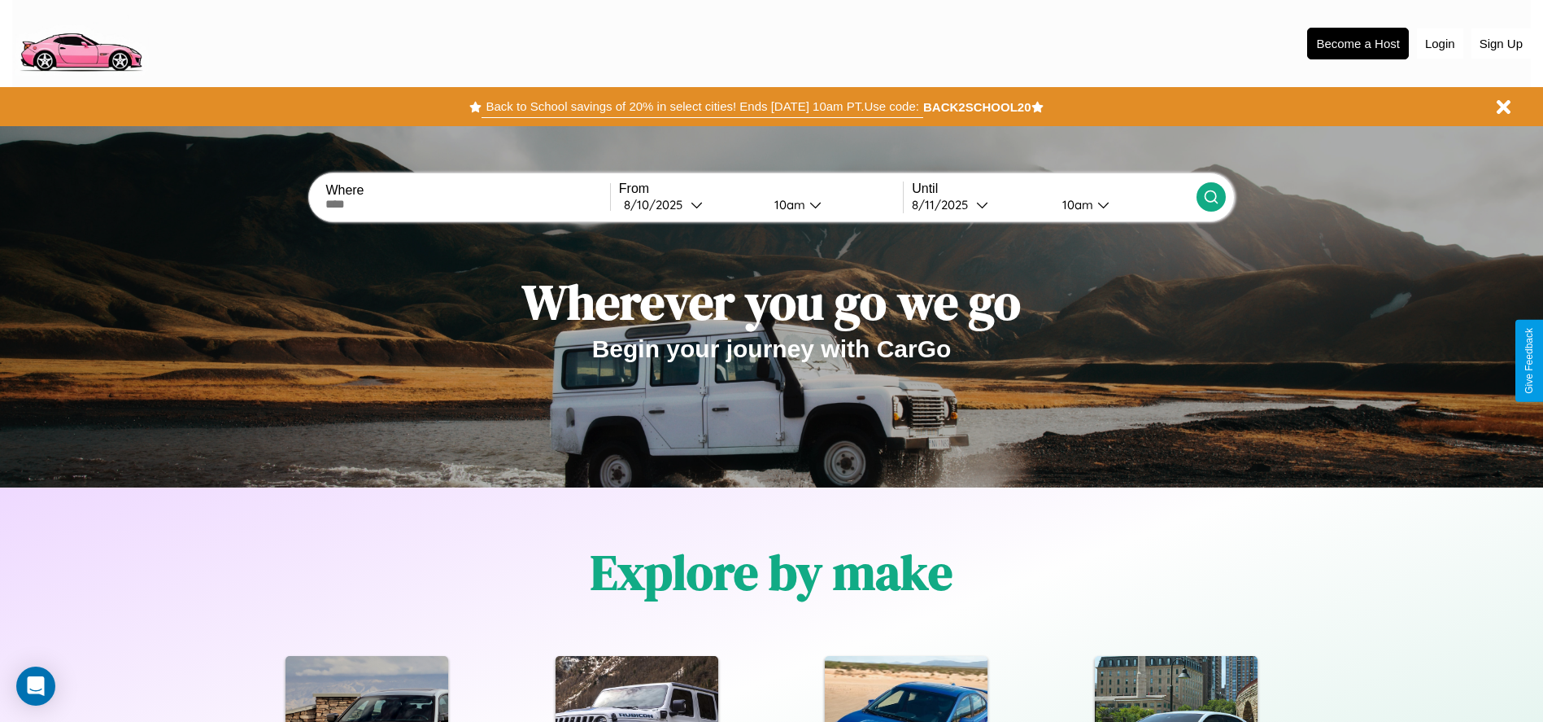
click at [702, 107] on button "Back to School savings of 20% in select cities! Ends [DATE] 10am PT. Use code:" at bounding box center [702, 106] width 441 height 23
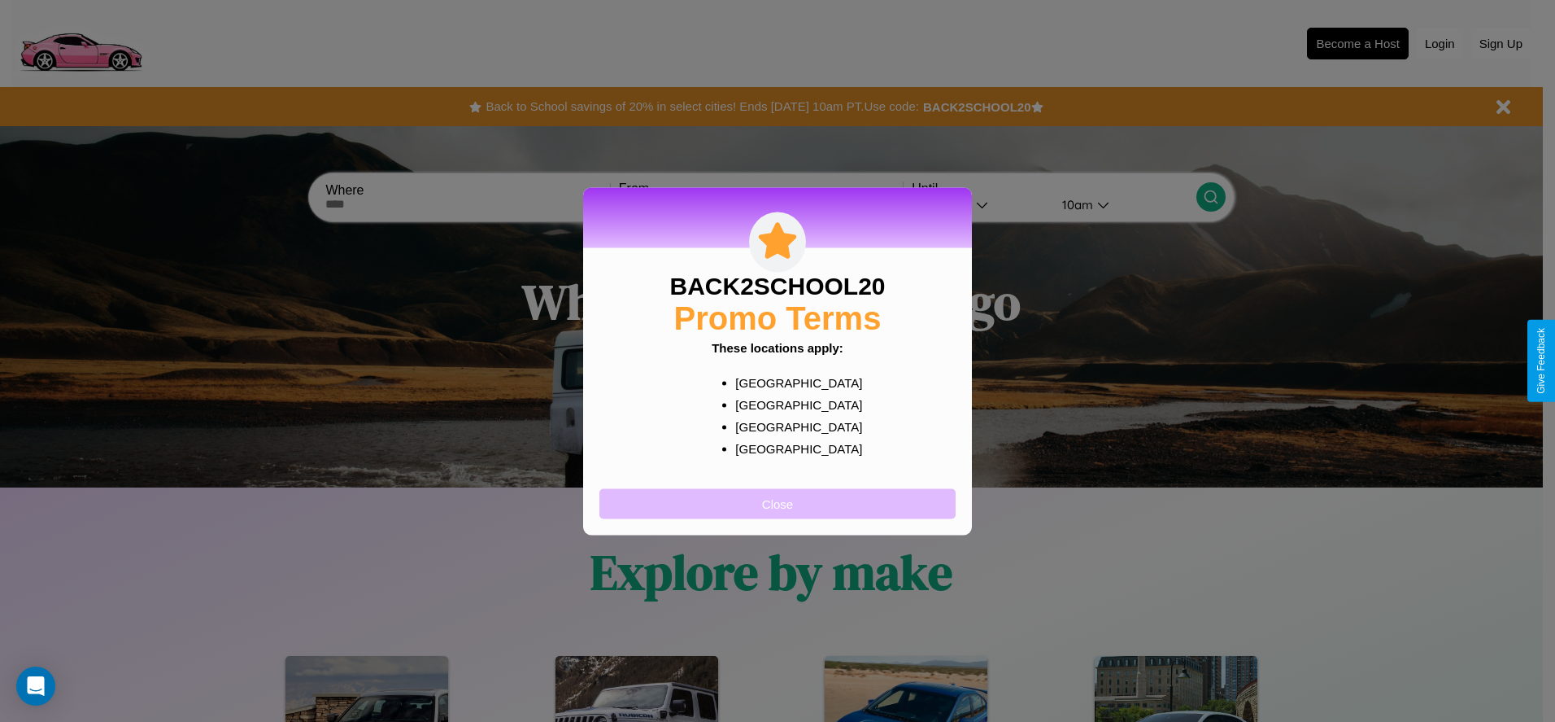
click at [778, 503] on button "Close" at bounding box center [778, 503] width 356 height 30
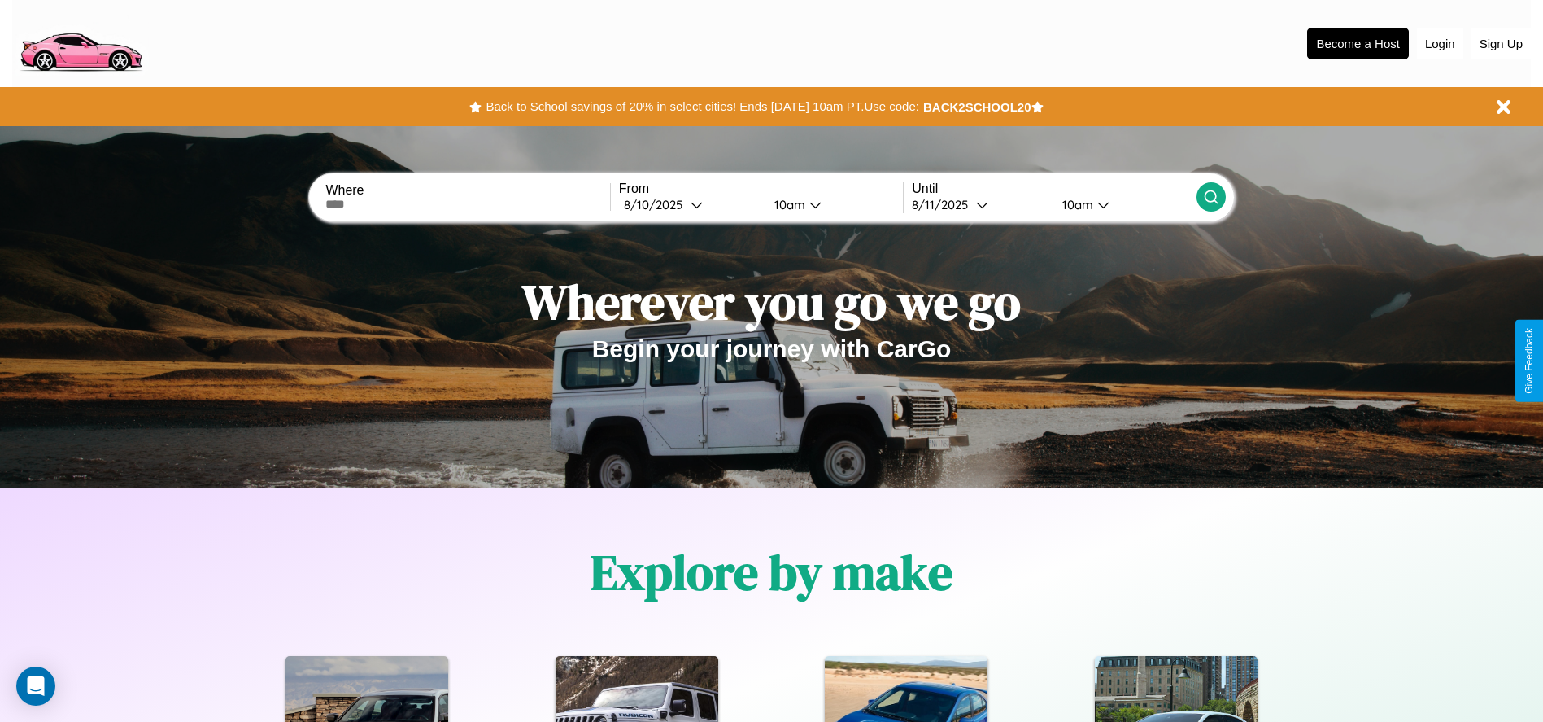
click at [468, 204] on input "text" at bounding box center [467, 204] width 284 height 13
type input "**********"
click at [690, 204] on div "[DATE]" at bounding box center [657, 204] width 67 height 15
select select "*"
select select "****"
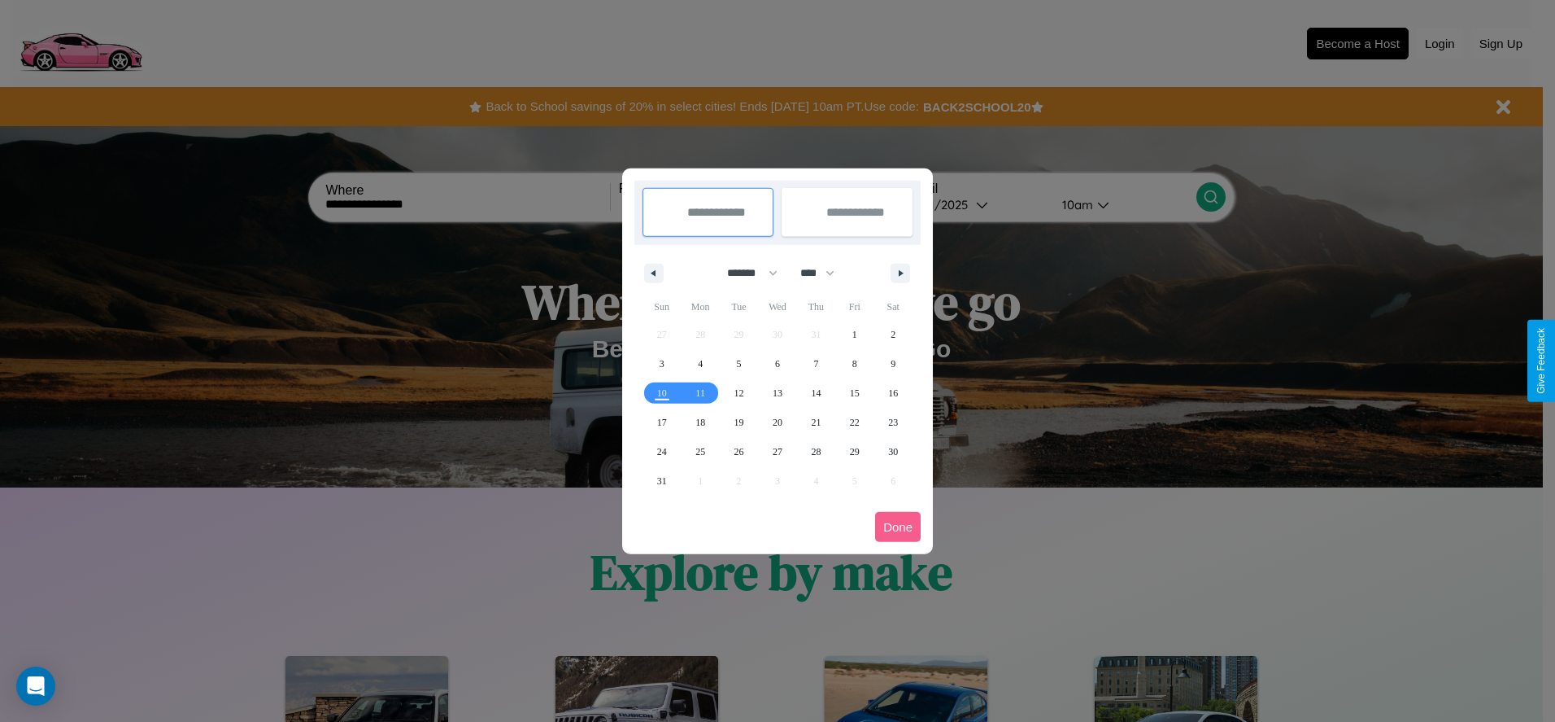
drag, startPoint x: 745, startPoint y: 273, endPoint x: 778, endPoint y: 326, distance: 62.8
click at [745, 273] on select "******* ******** ***** ***** *** **** **** ****** ********* ******* ******** **…" at bounding box center [749, 273] width 69 height 27
select select "*"
drag, startPoint x: 825, startPoint y: 273, endPoint x: 778, endPoint y: 326, distance: 71.5
click at [825, 273] on select "**** **** **** **** **** **** **** **** **** **** **** **** **** **** **** ****…" at bounding box center [816, 273] width 49 height 27
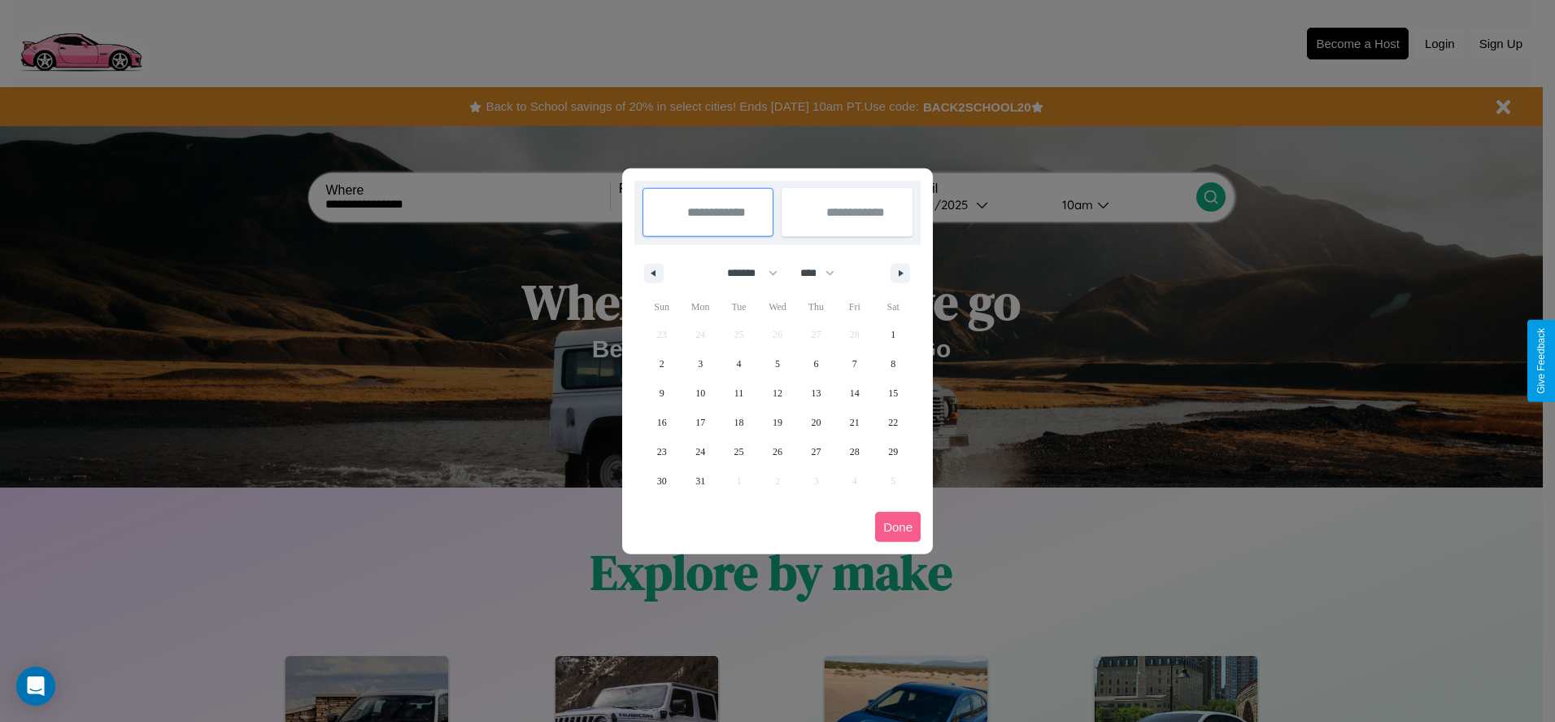
select select "****"
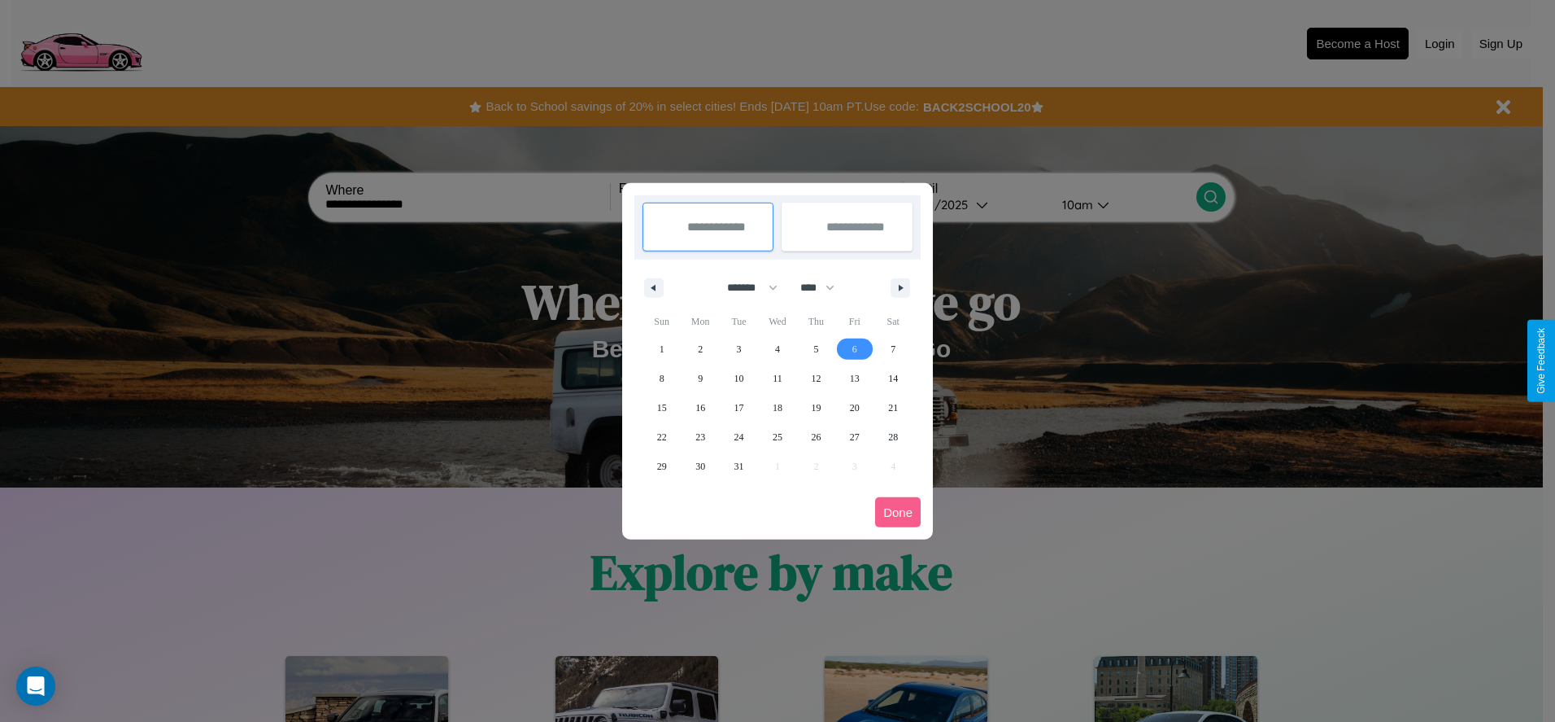
click at [854, 348] on span "6" at bounding box center [855, 348] width 5 height 29
type input "**********"
click at [739, 377] on span "10" at bounding box center [740, 378] width 10 height 29
type input "**********"
click at [898, 512] on button "Done" at bounding box center [898, 512] width 46 height 30
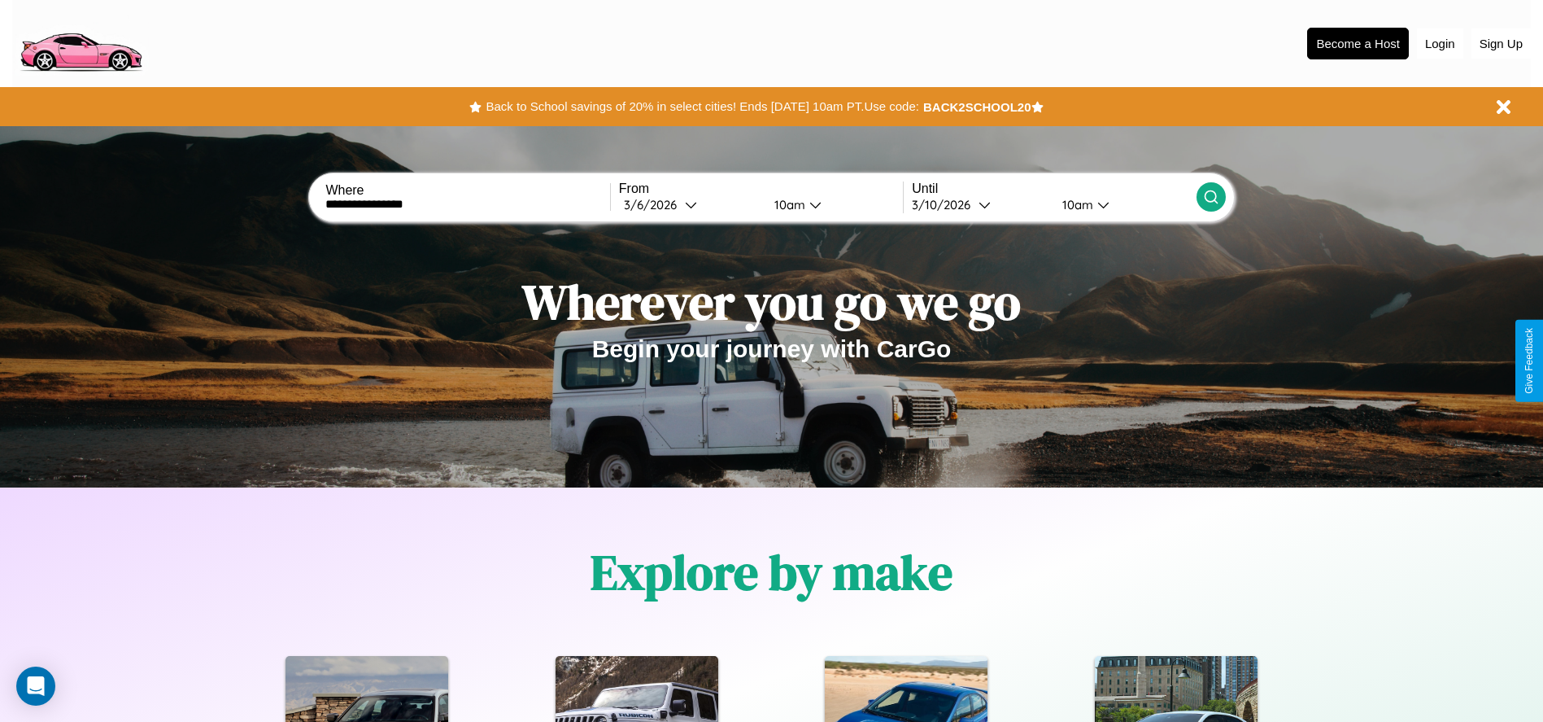
click at [1211, 197] on icon at bounding box center [1211, 197] width 16 height 16
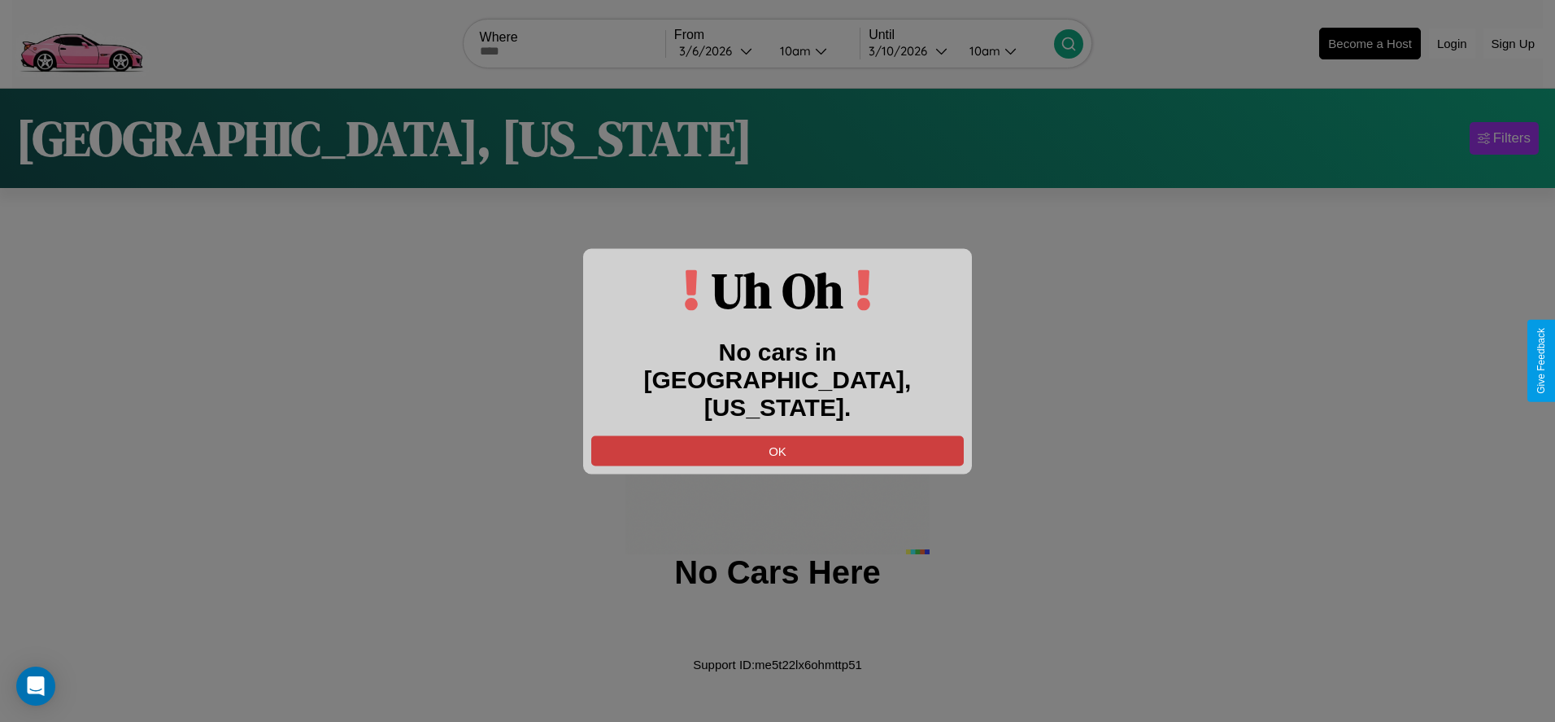
click at [778, 435] on button "OK" at bounding box center [777, 450] width 373 height 30
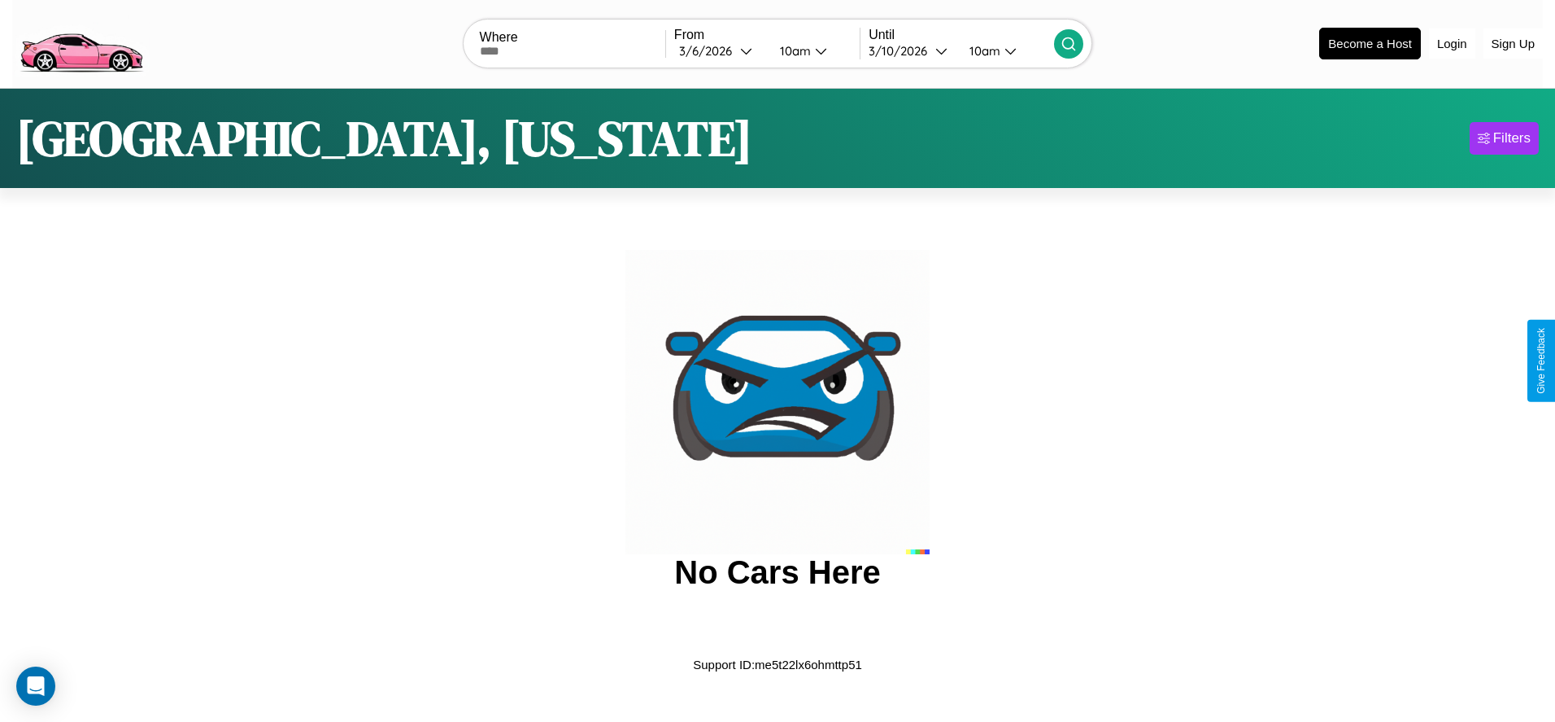
click at [81, 41] on img at bounding box center [80, 42] width 137 height 68
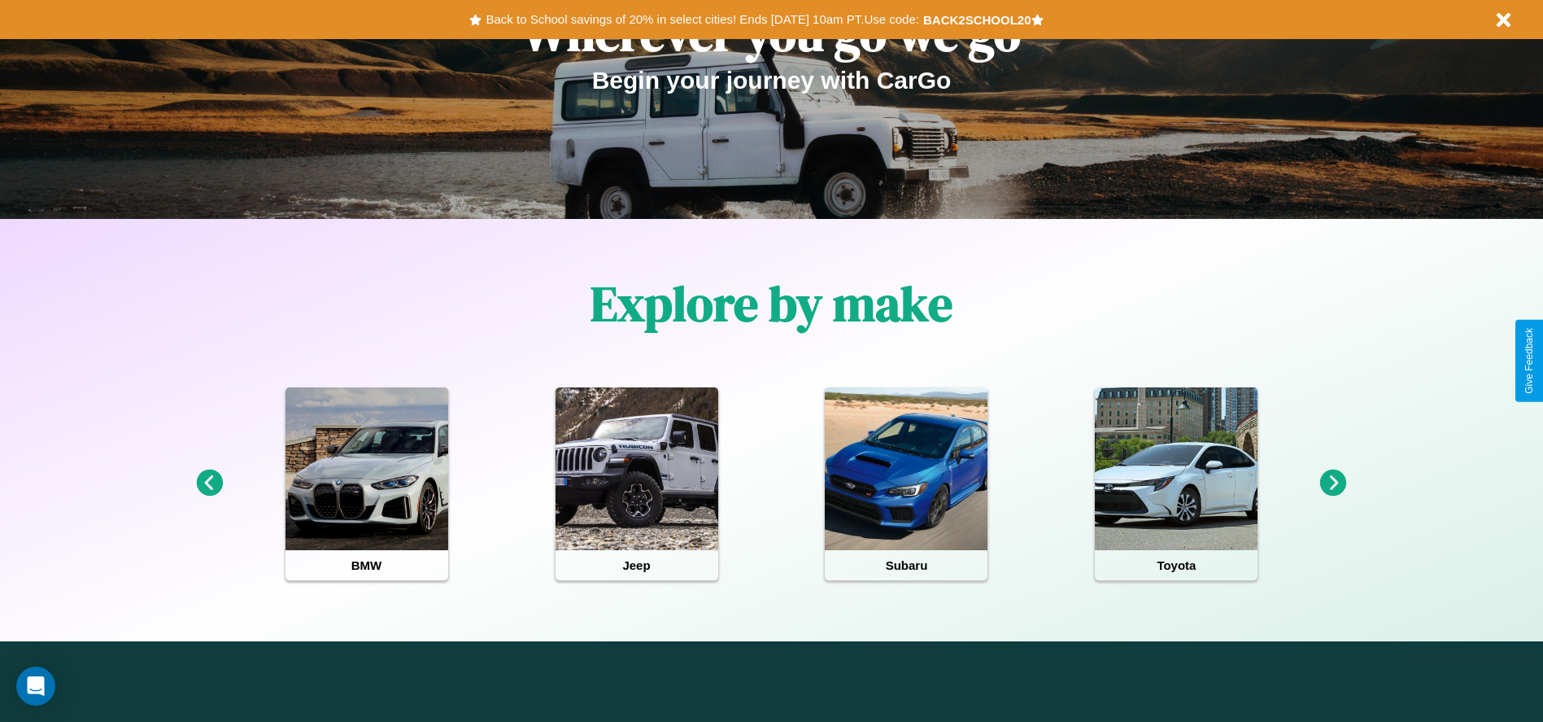
scroll to position [338, 0]
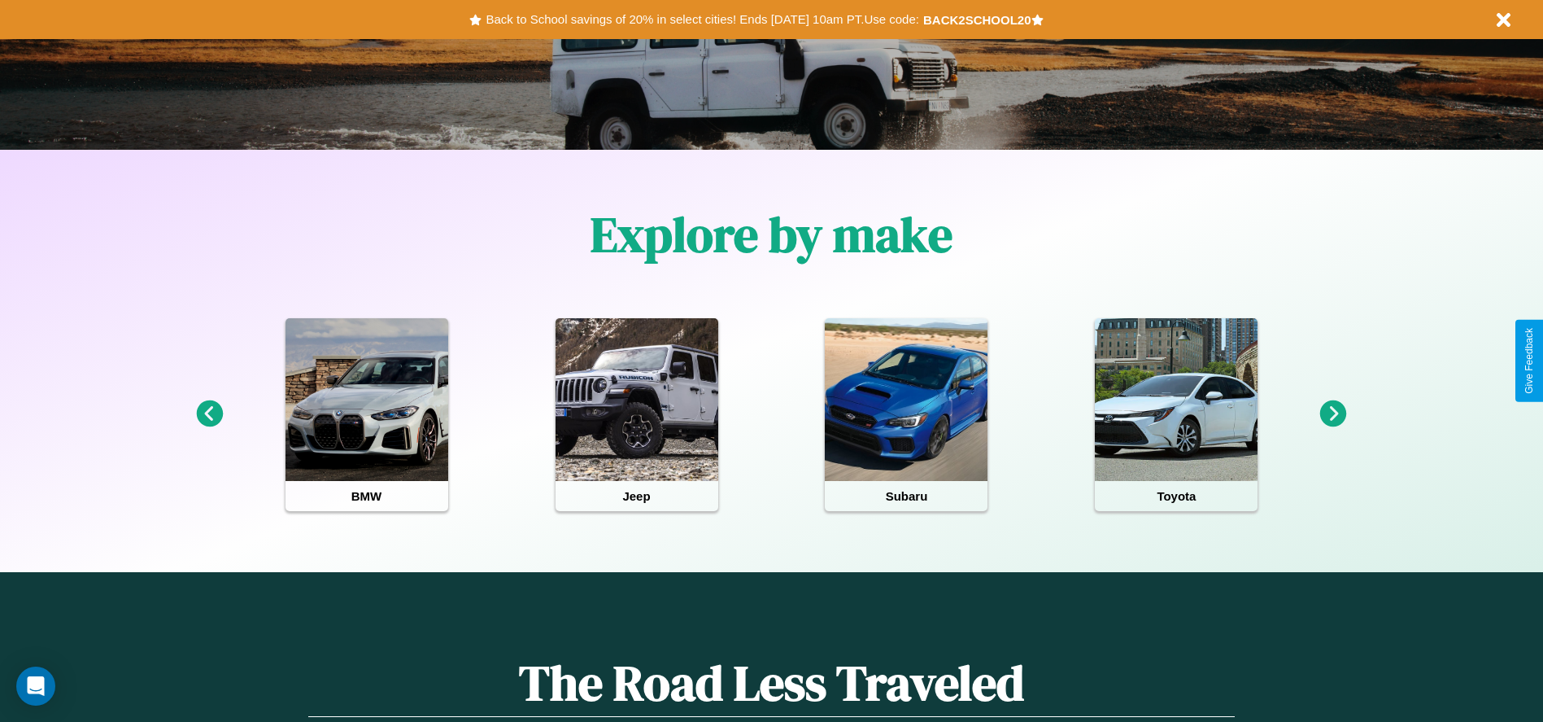
click at [1333, 414] on icon at bounding box center [1333, 413] width 27 height 27
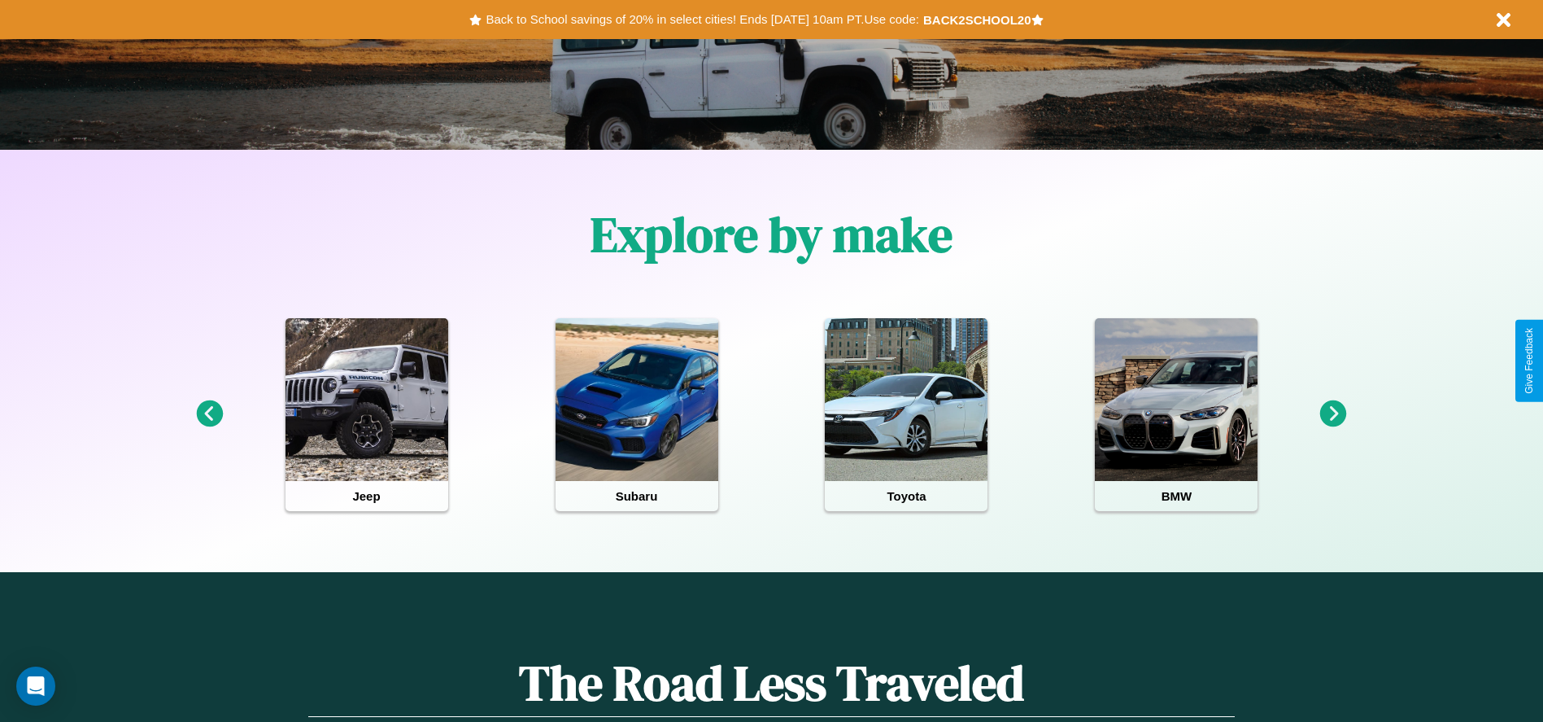
click at [1333, 414] on icon at bounding box center [1333, 413] width 27 height 27
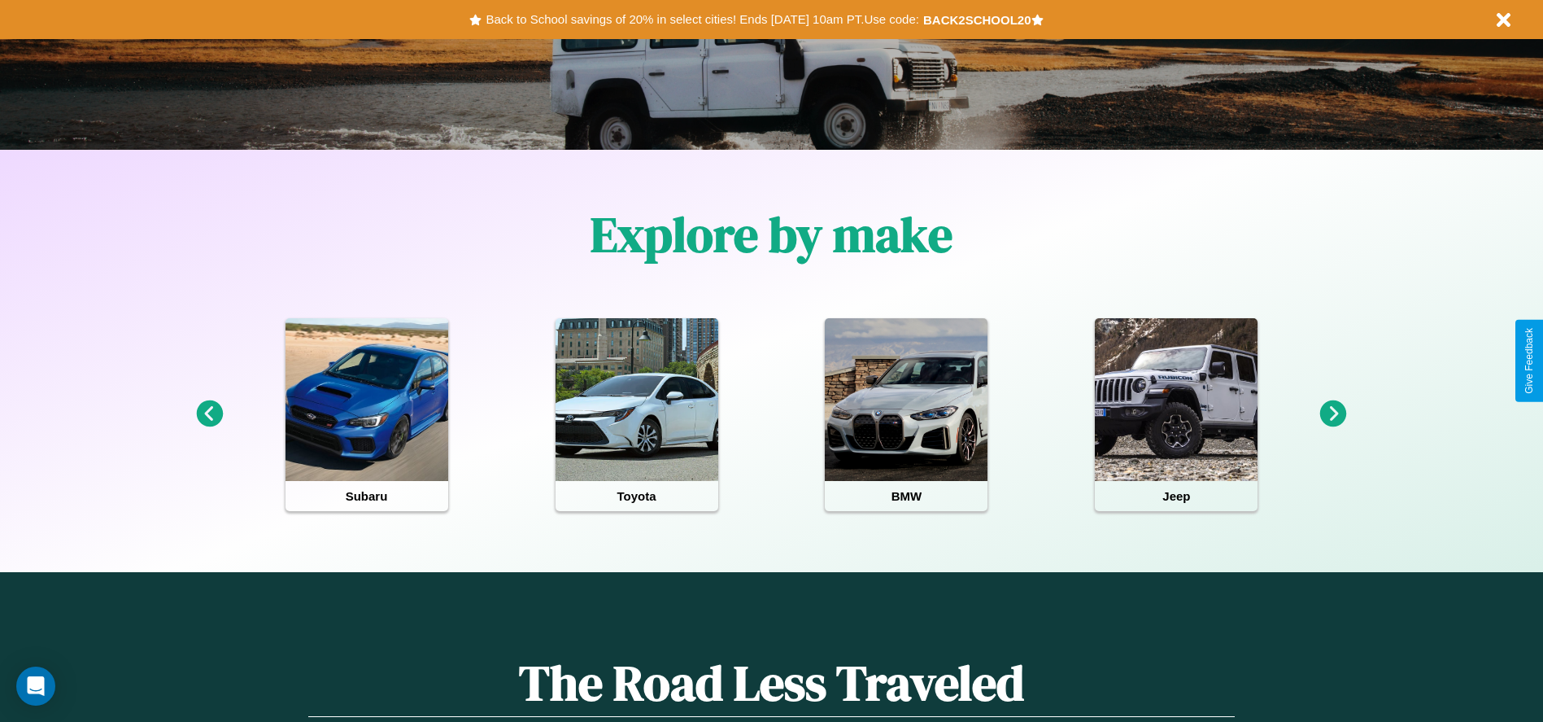
click at [1333, 414] on icon at bounding box center [1333, 413] width 27 height 27
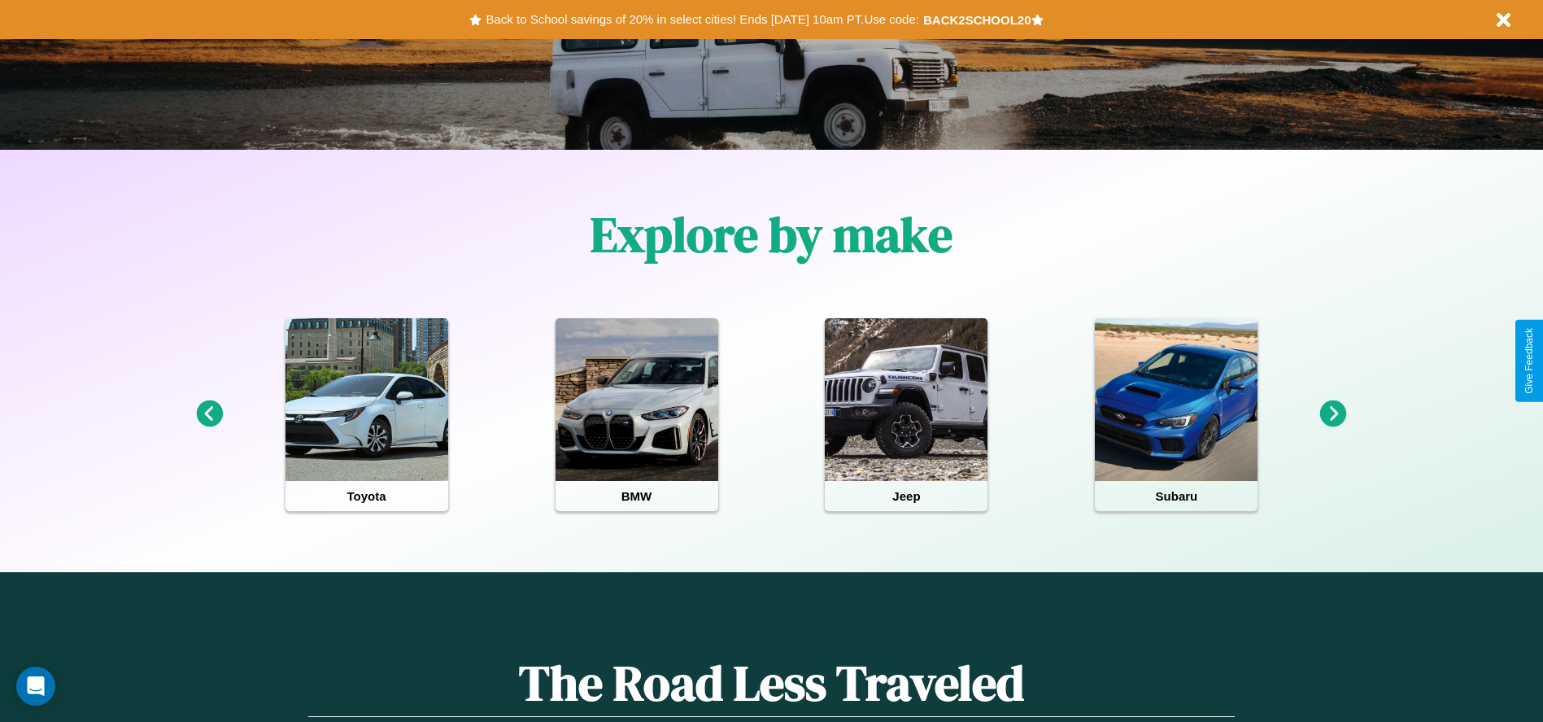
click at [1333, 414] on icon at bounding box center [1333, 413] width 27 height 27
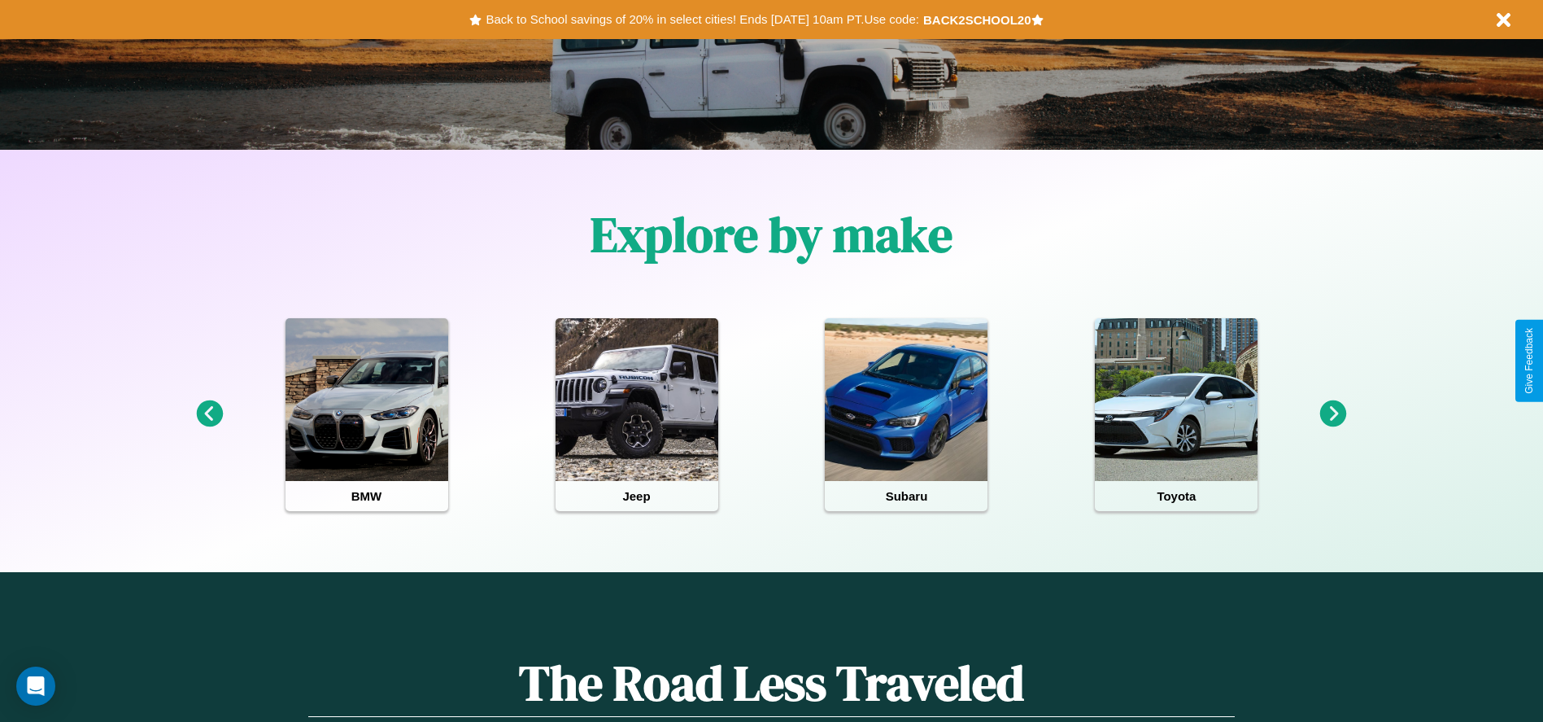
click at [209, 414] on icon at bounding box center [209, 413] width 27 height 27
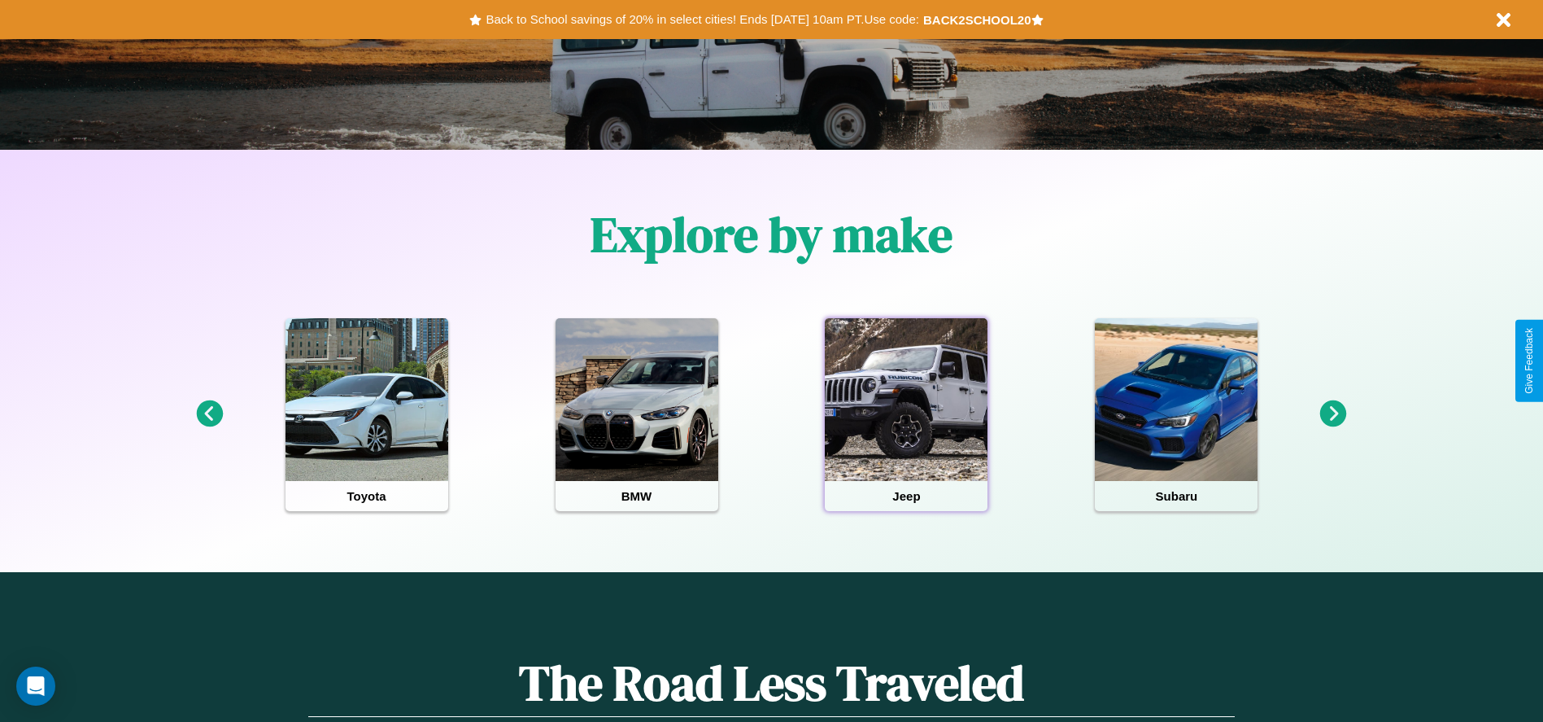
click at [906, 414] on div at bounding box center [906, 399] width 163 height 163
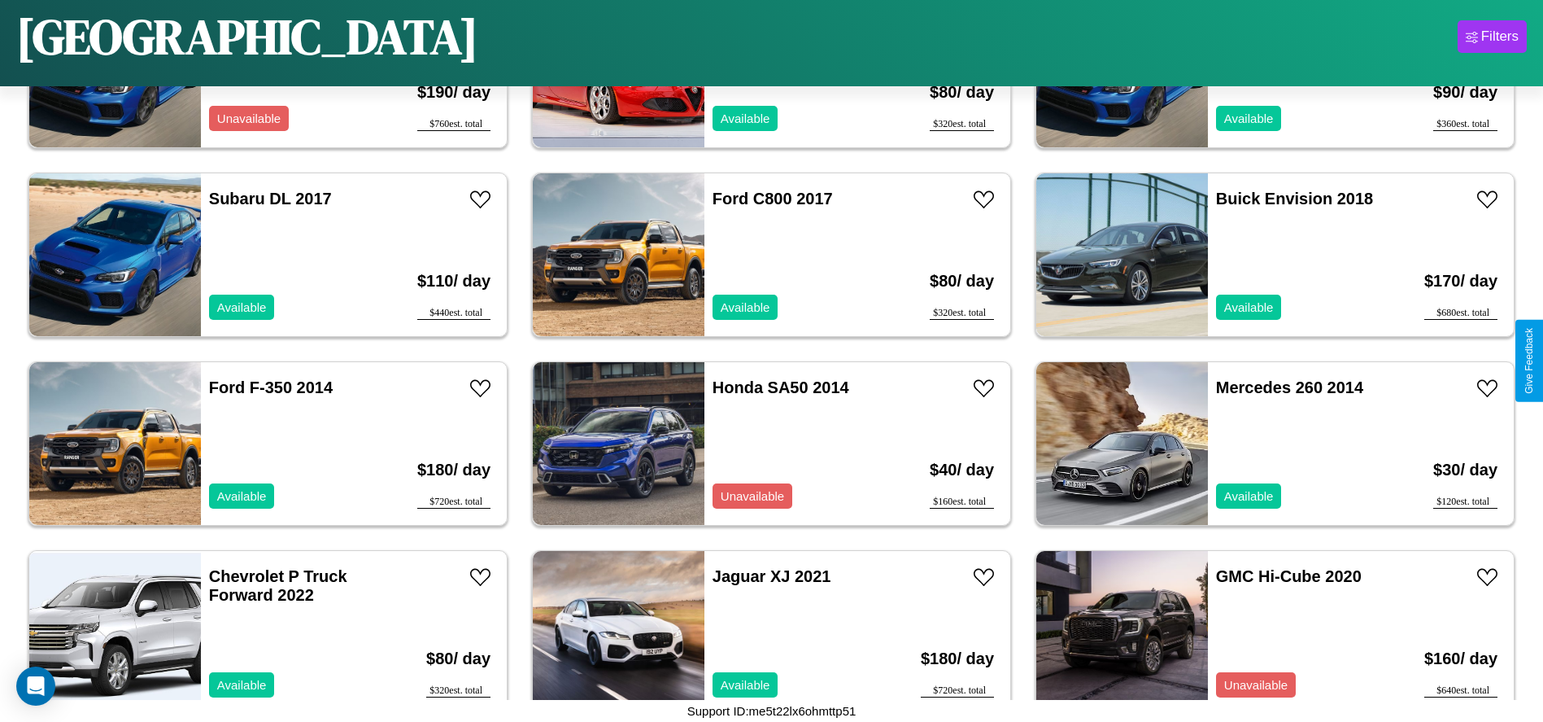
scroll to position [2824, 0]
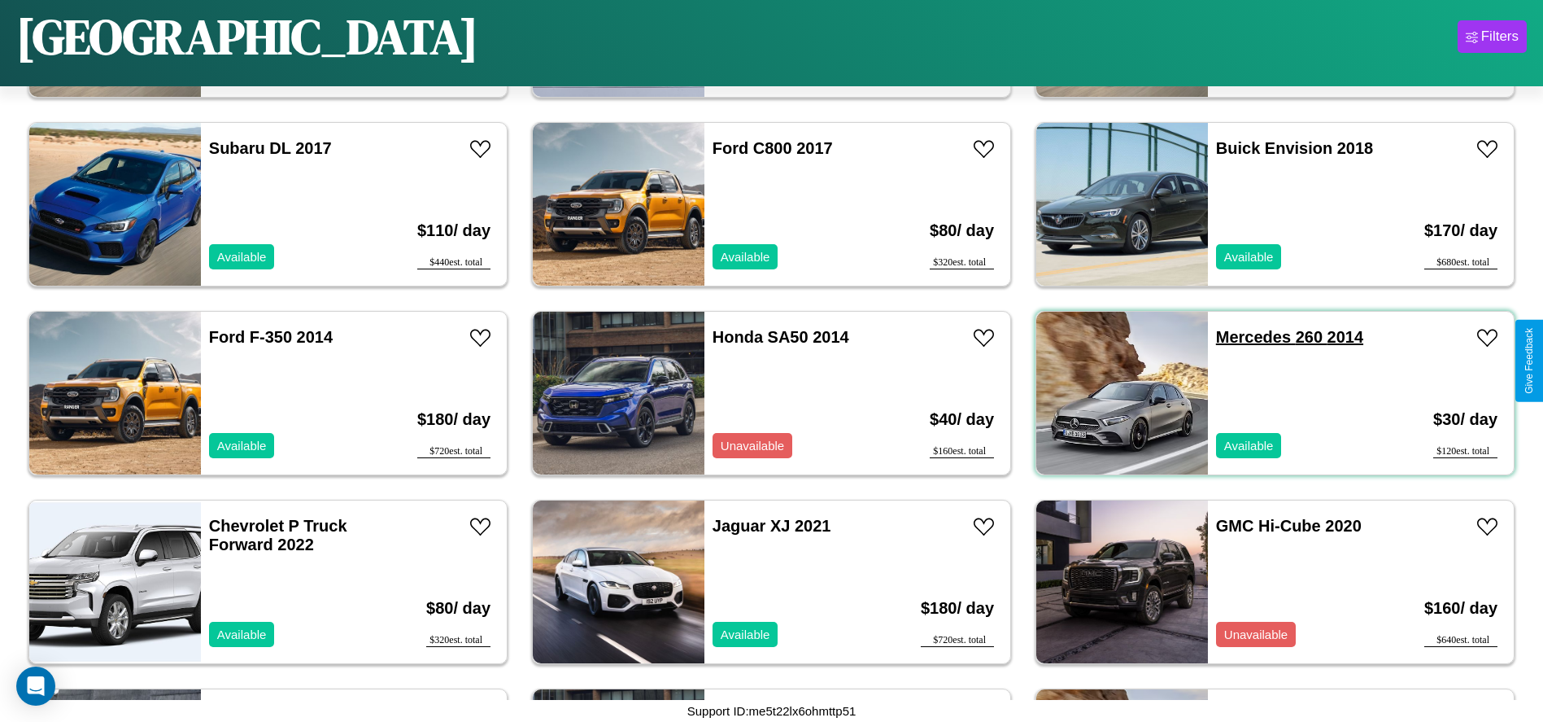
click at [1243, 337] on link "Mercedes 260 2014" at bounding box center [1289, 337] width 147 height 18
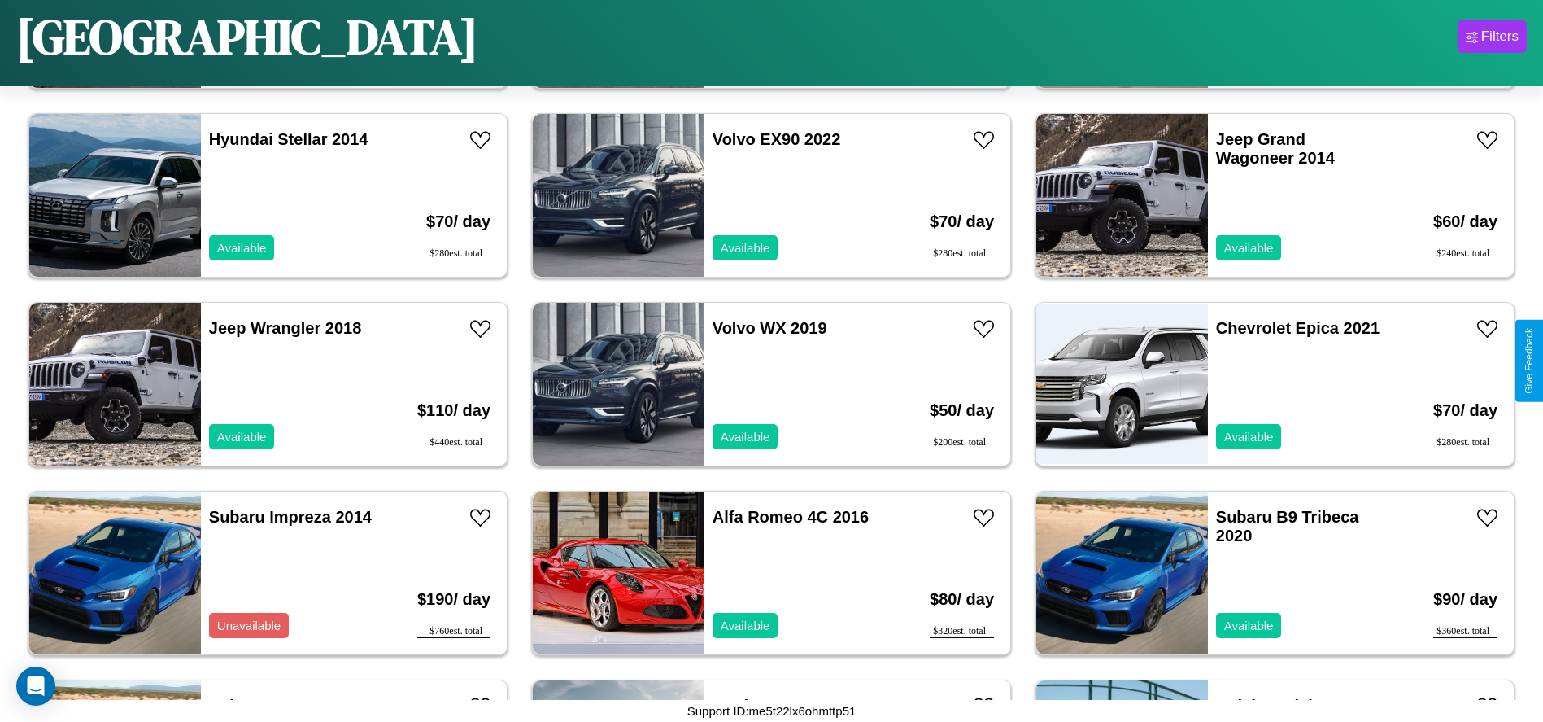
scroll to position [2257, 0]
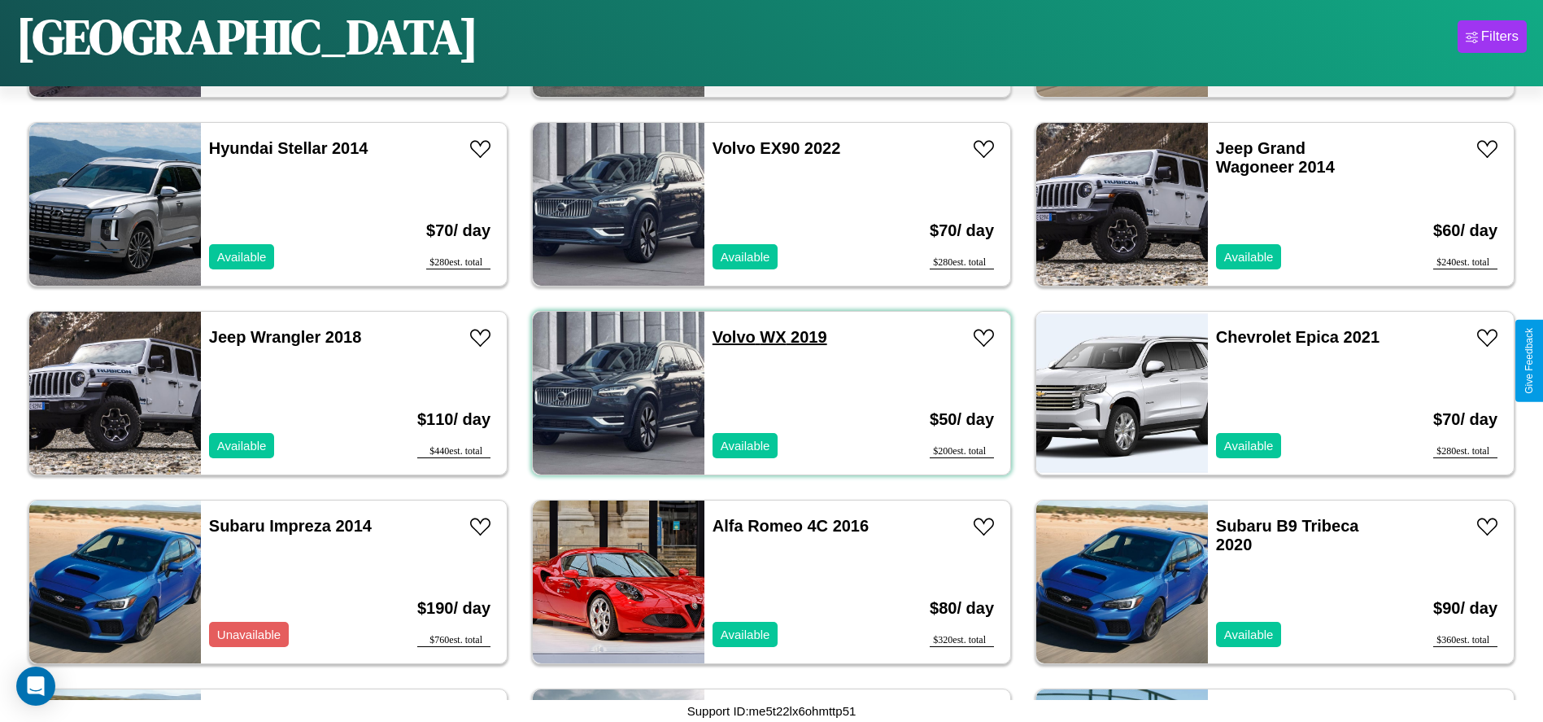
click at [728, 337] on link "Volvo WX 2019" at bounding box center [770, 337] width 115 height 18
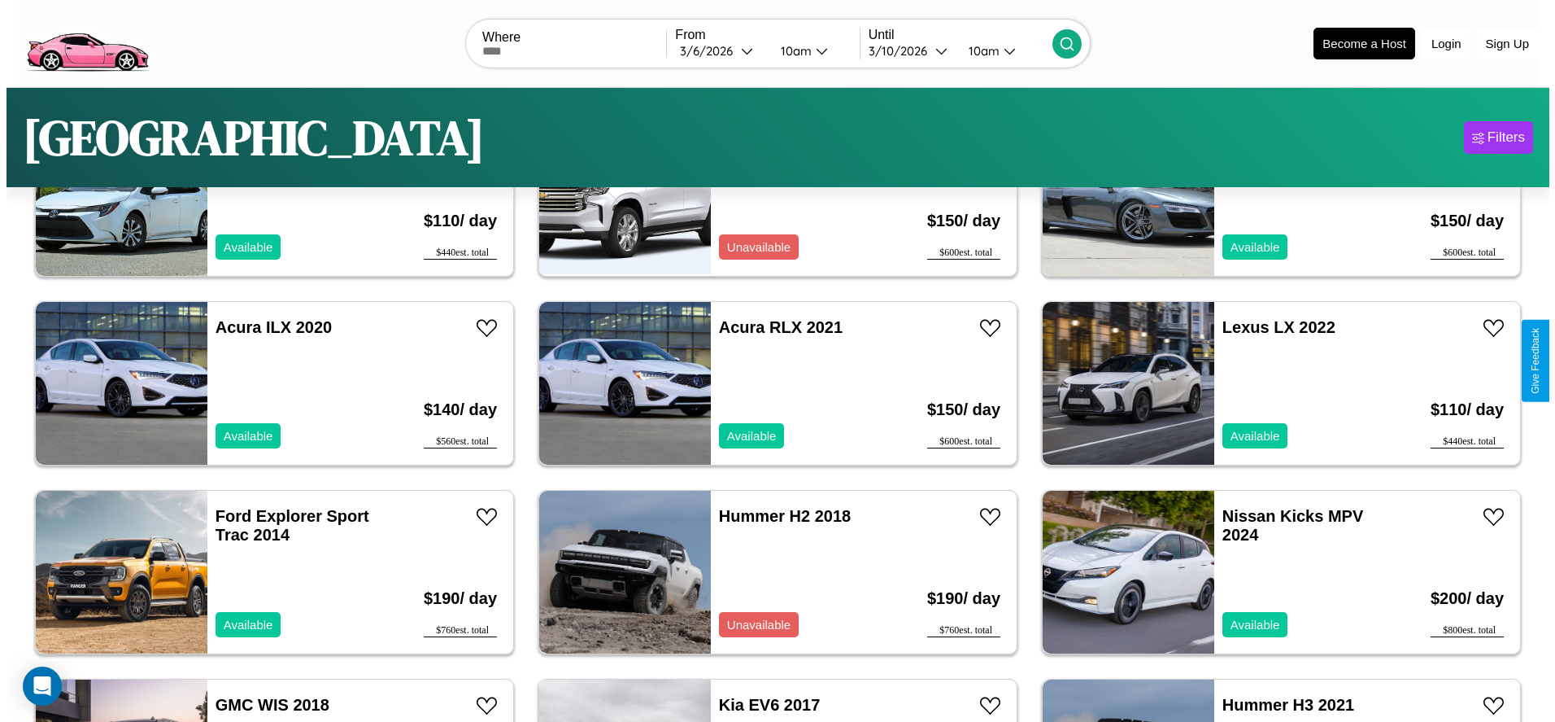
scroll to position [0, 0]
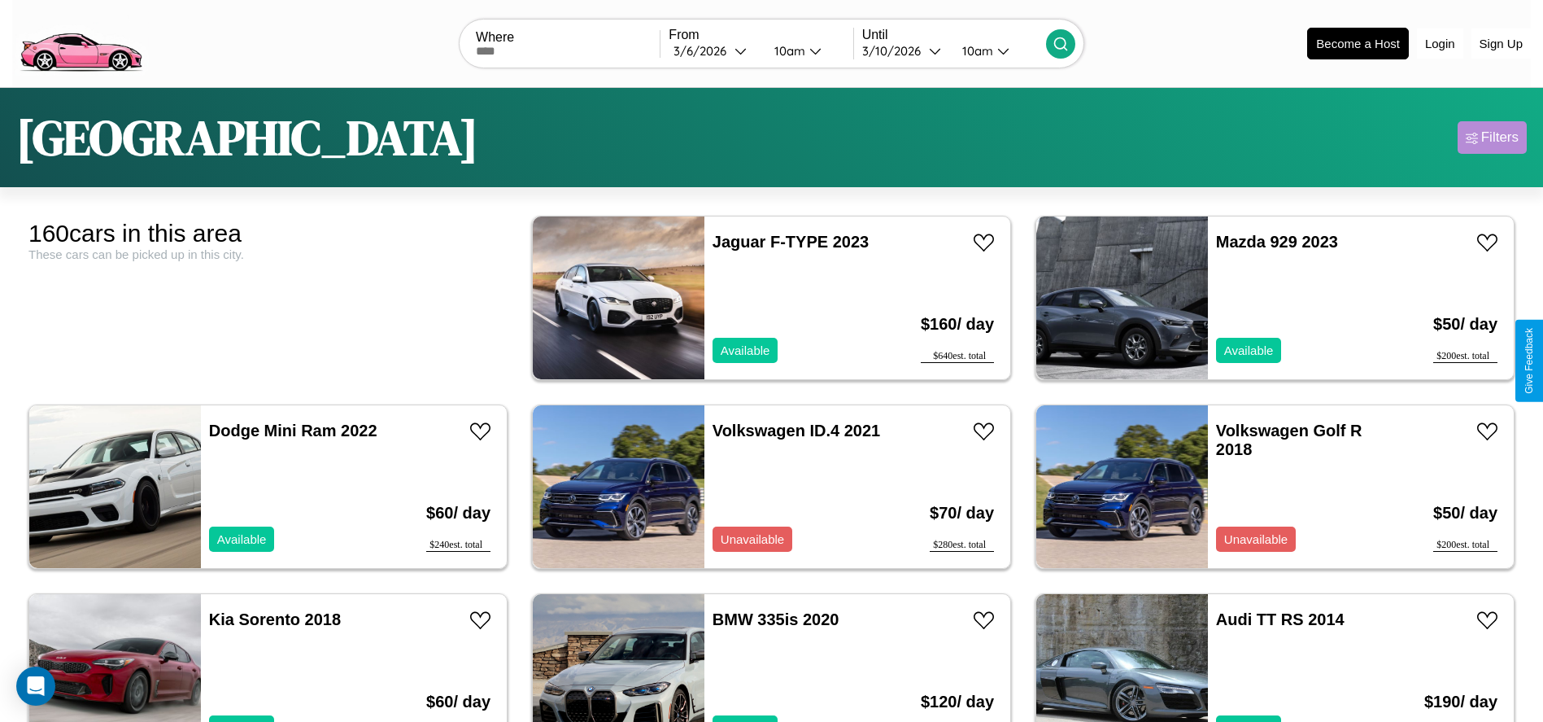
click at [1492, 137] on div "Filters" at bounding box center [1499, 137] width 37 height 16
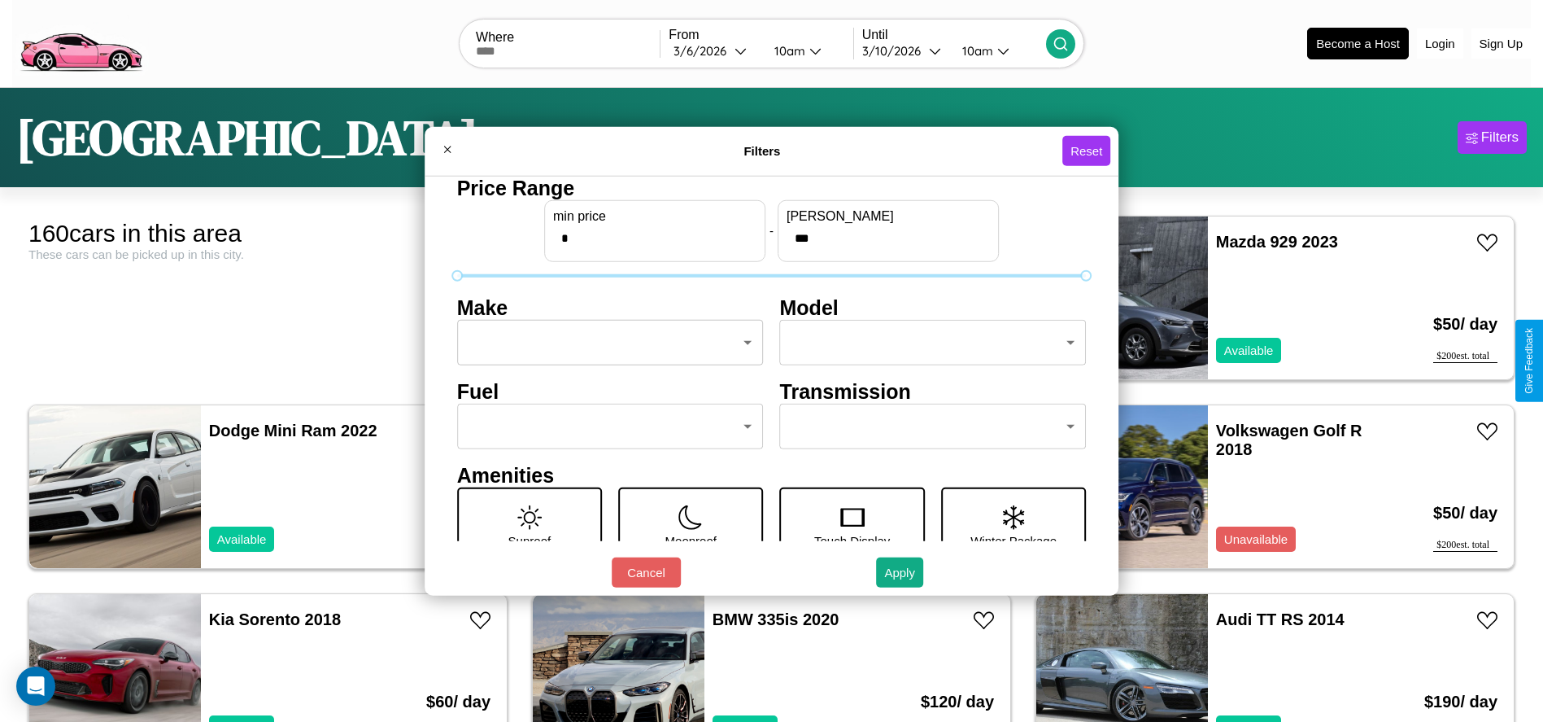
click at [605, 342] on body "CarGo Where From [DATE] 10am Until [DATE] 10am Become a Host Login Sign Up Lond…" at bounding box center [771, 411] width 1543 height 822
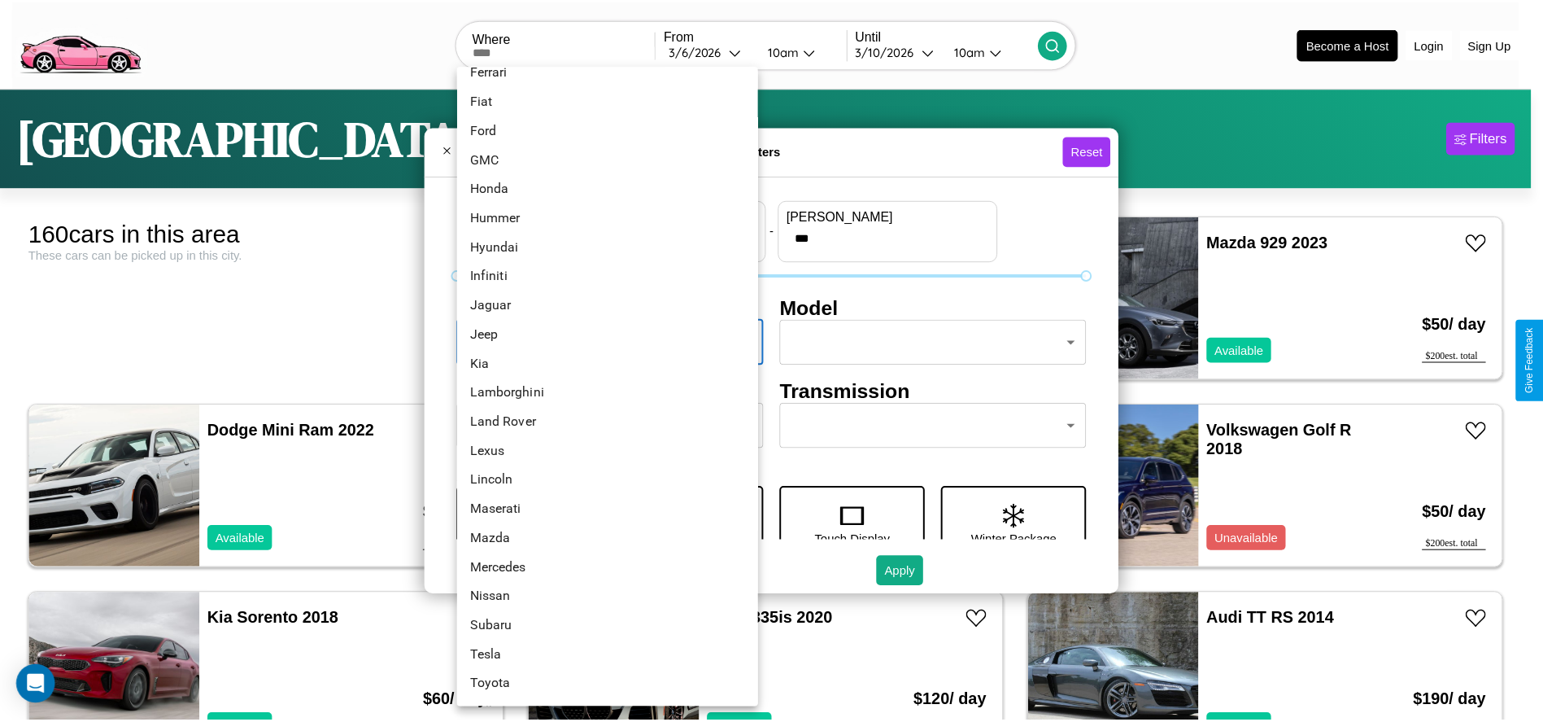
scroll to position [424, 0]
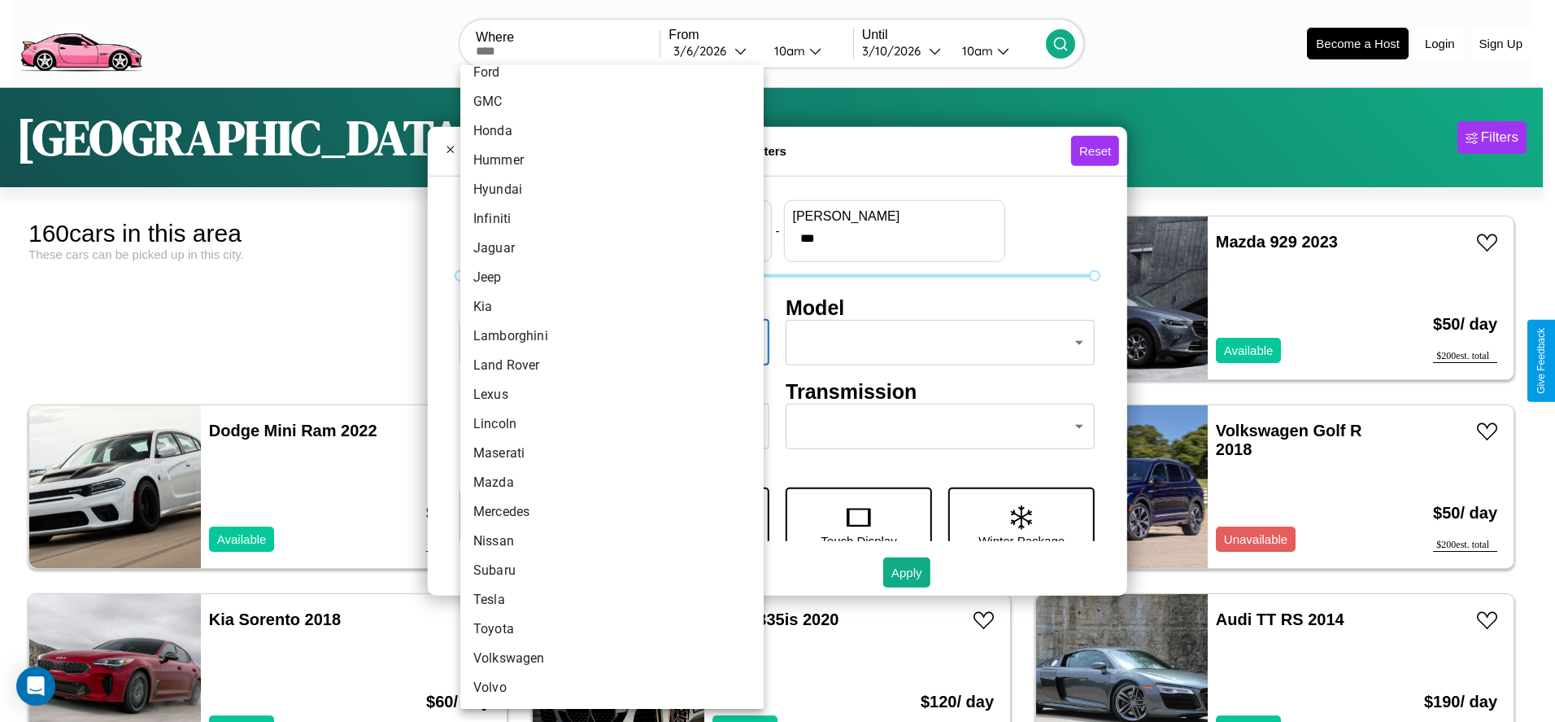
click at [606, 570] on li "Subaru" at bounding box center [611, 570] width 303 height 29
type input "******"
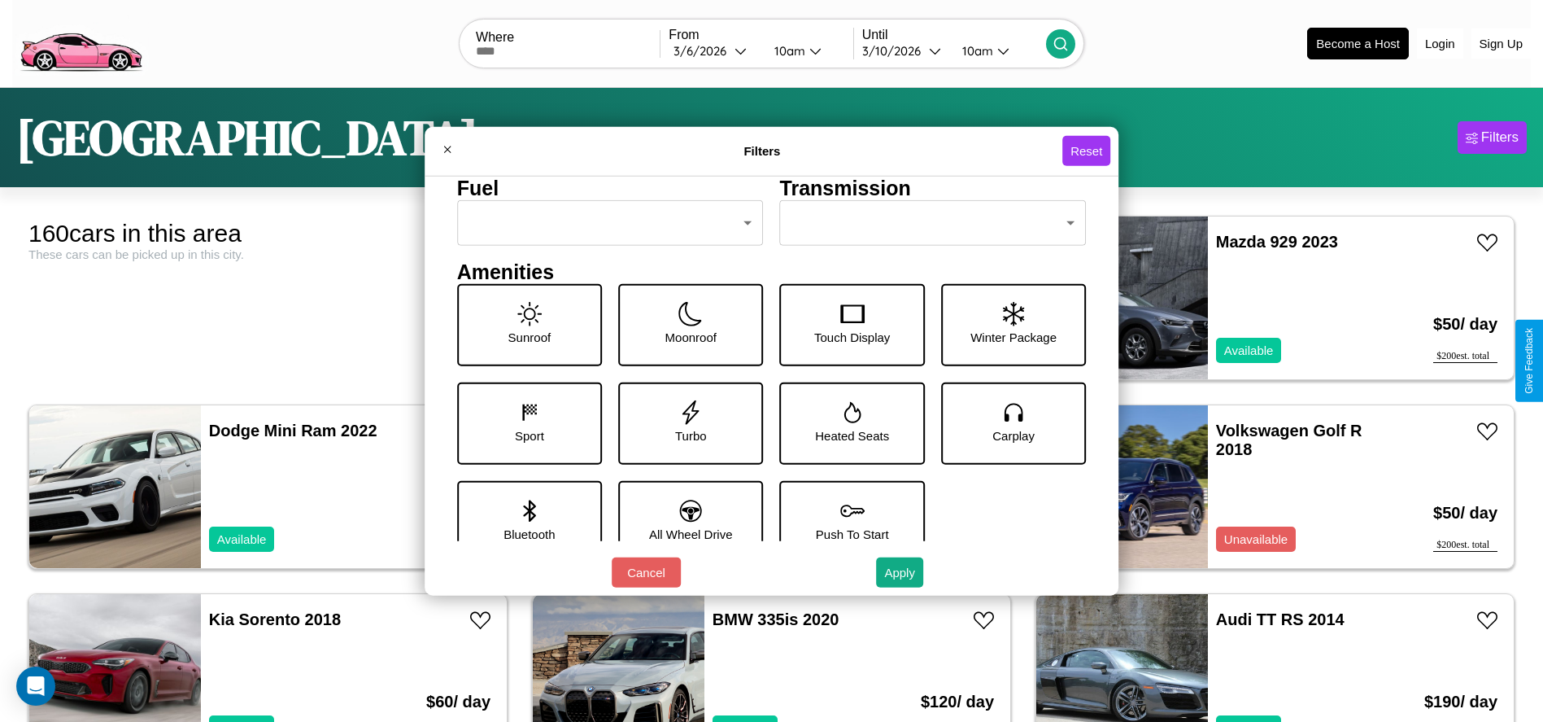
scroll to position [225, 0]
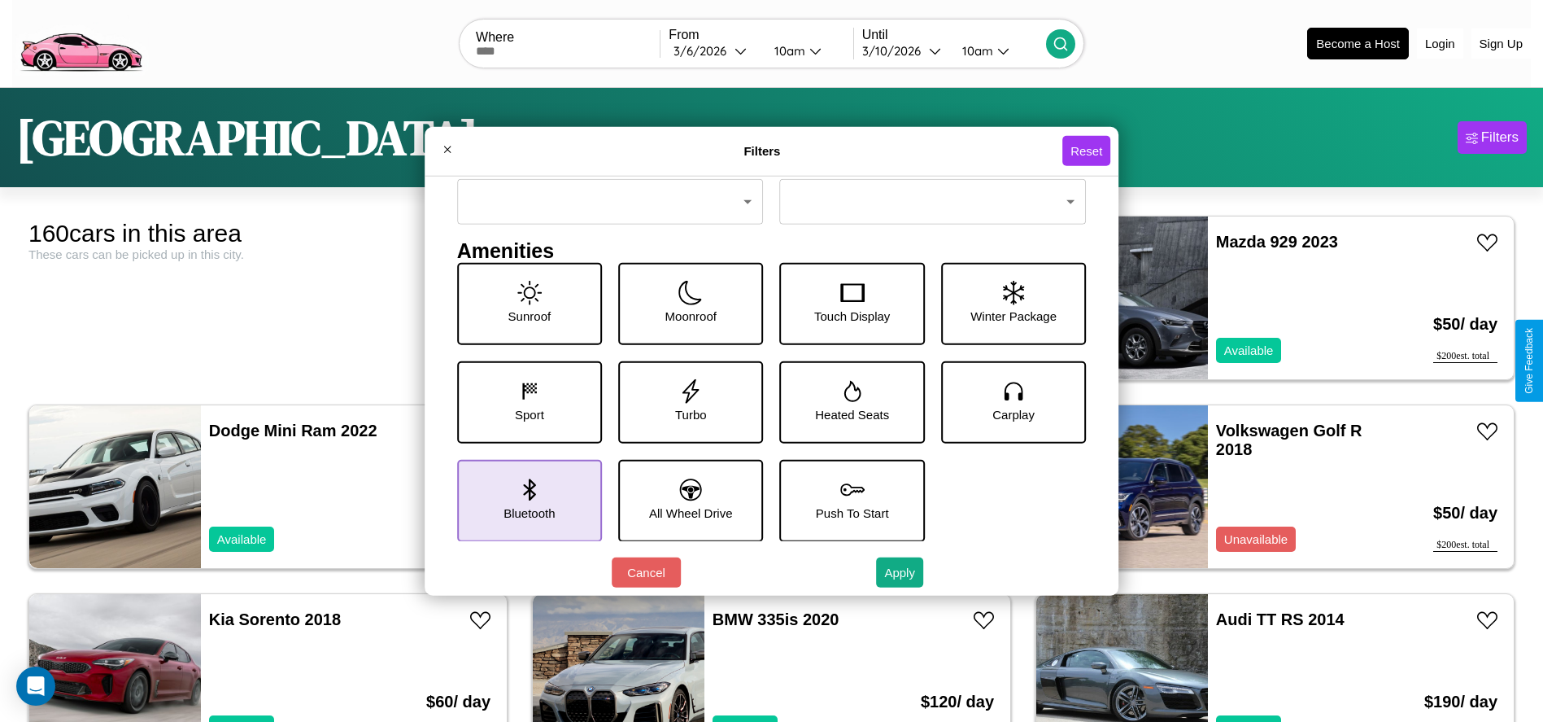
click at [526, 499] on icon at bounding box center [529, 489] width 12 height 22
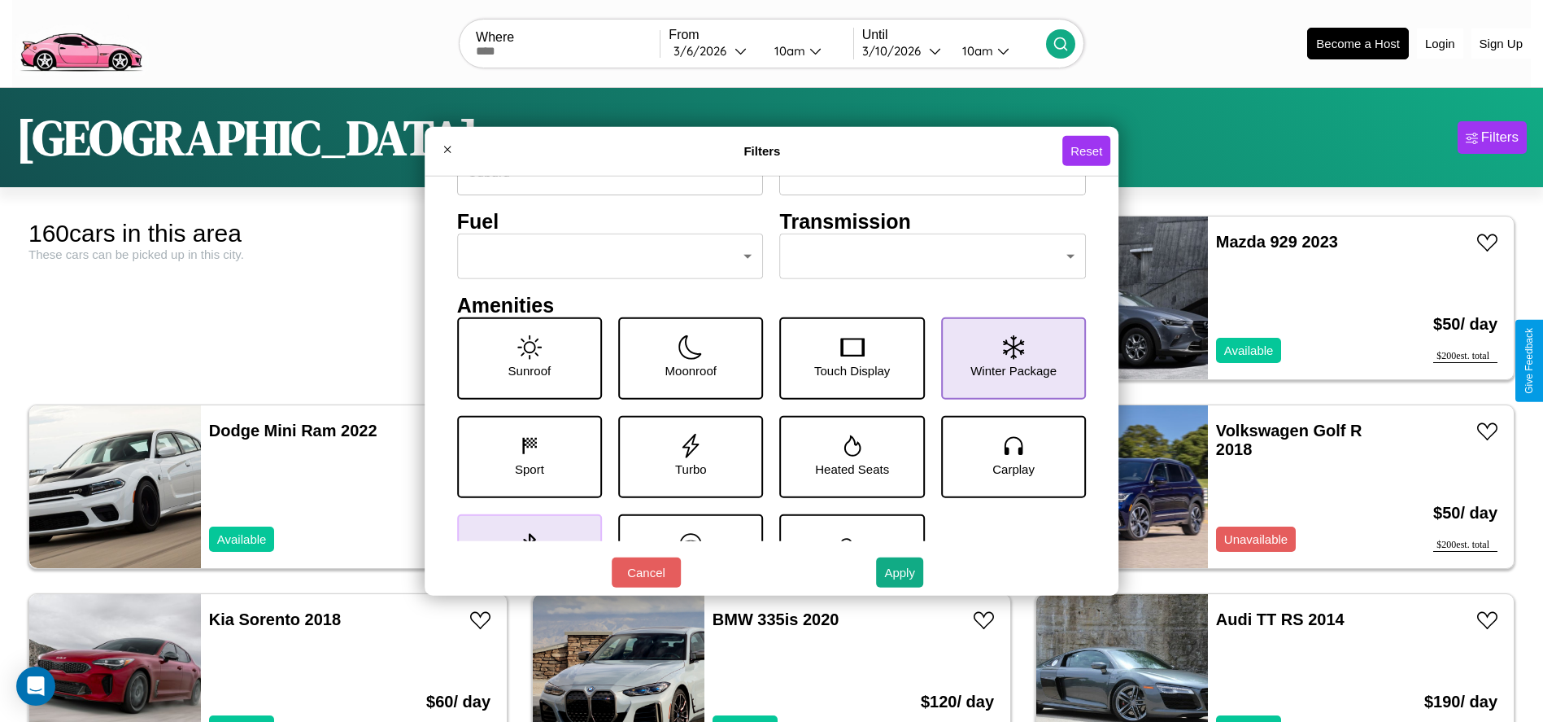
click at [1005, 358] on icon at bounding box center [1013, 346] width 21 height 24
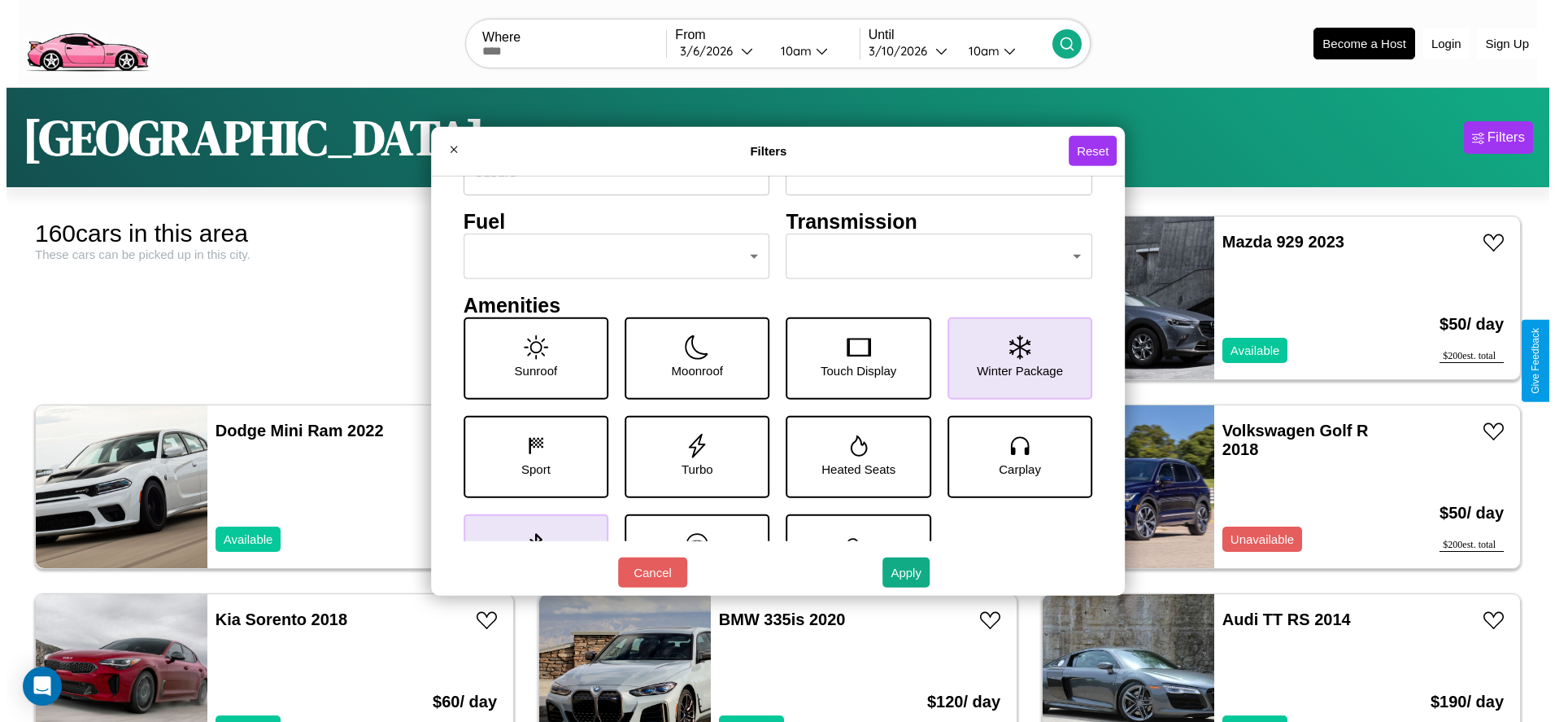
scroll to position [225, 0]
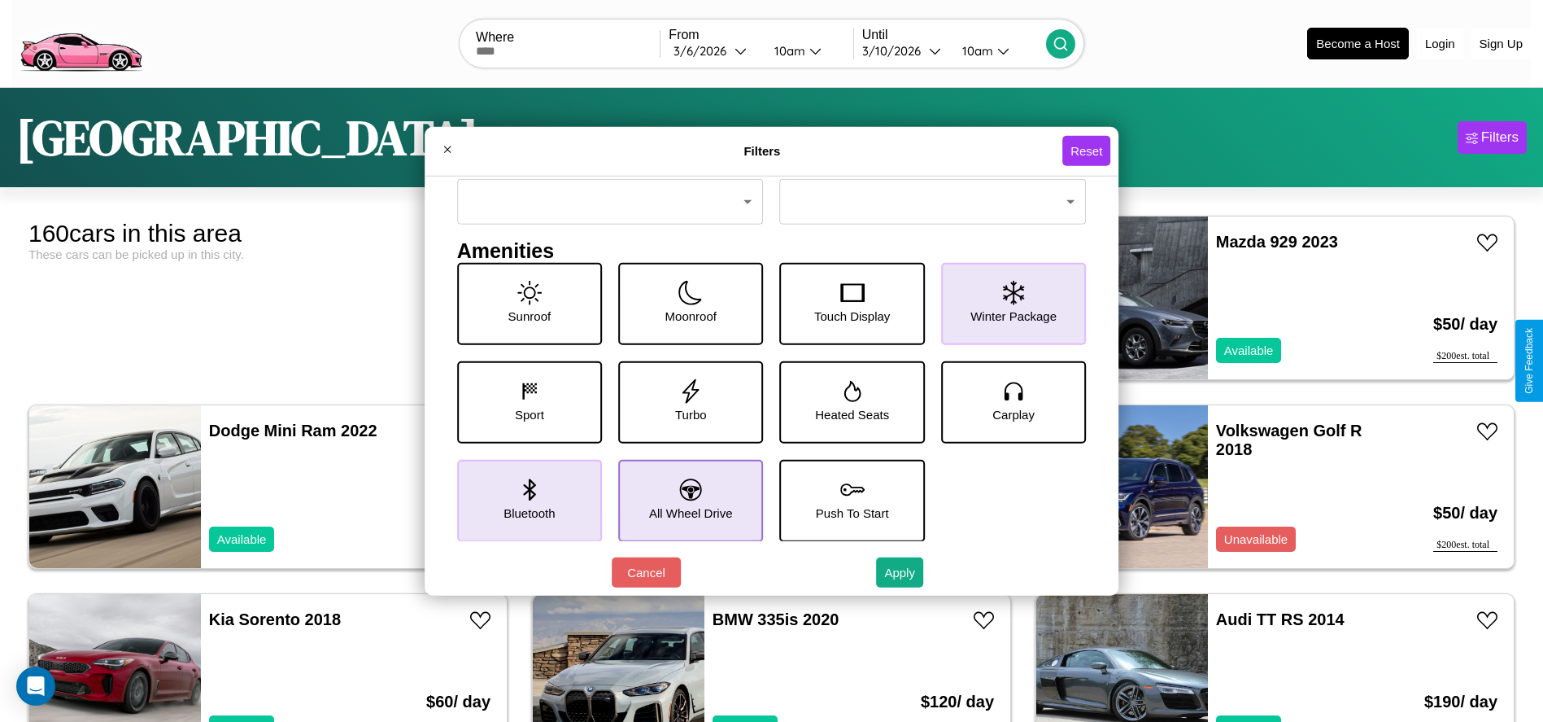
click at [685, 499] on icon at bounding box center [691, 489] width 22 height 22
click at [901, 572] on button "Apply" at bounding box center [899, 572] width 47 height 30
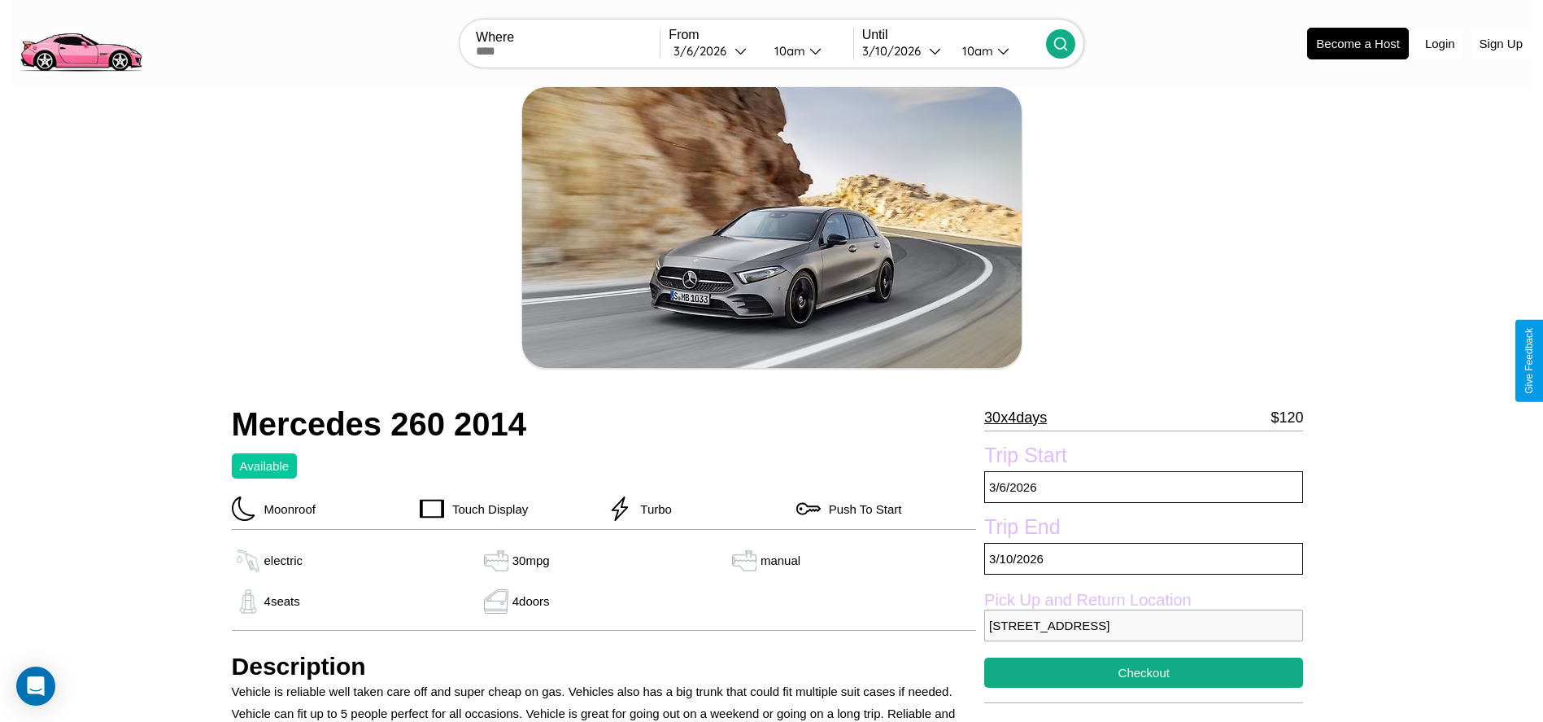
scroll to position [427, 0]
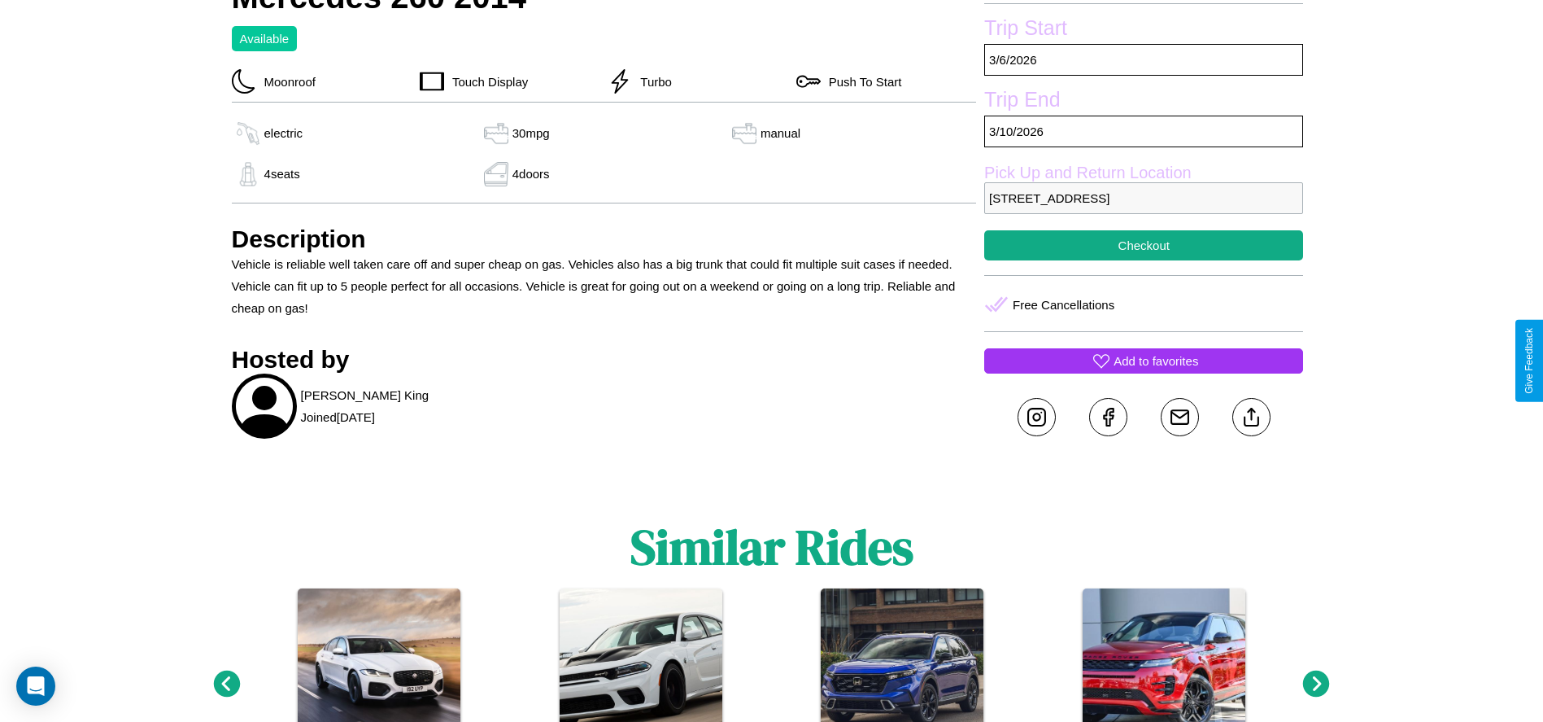
click at [1144, 360] on p "Add to favorites" at bounding box center [1156, 361] width 85 height 22
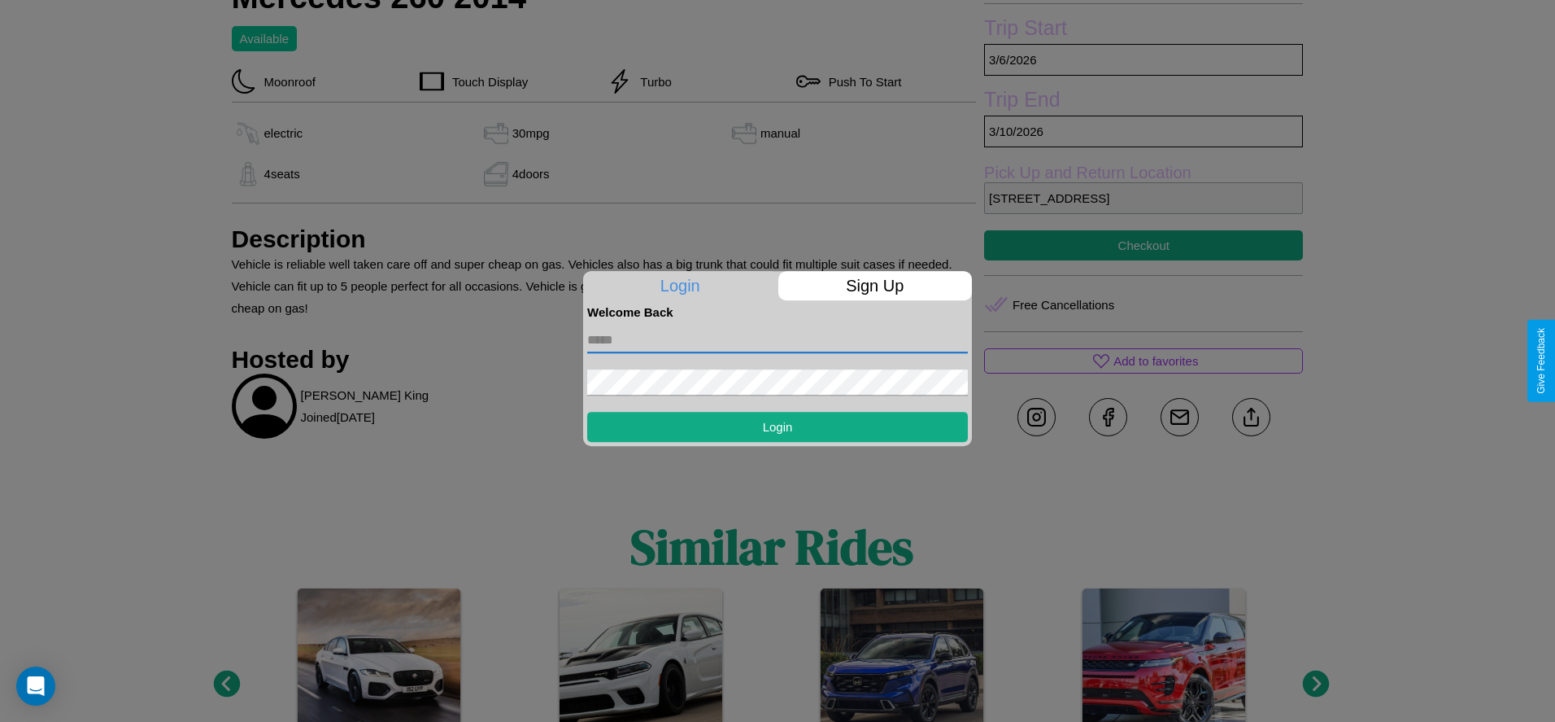
click at [778, 339] on input "text" at bounding box center [777, 340] width 381 height 26
type input "**********"
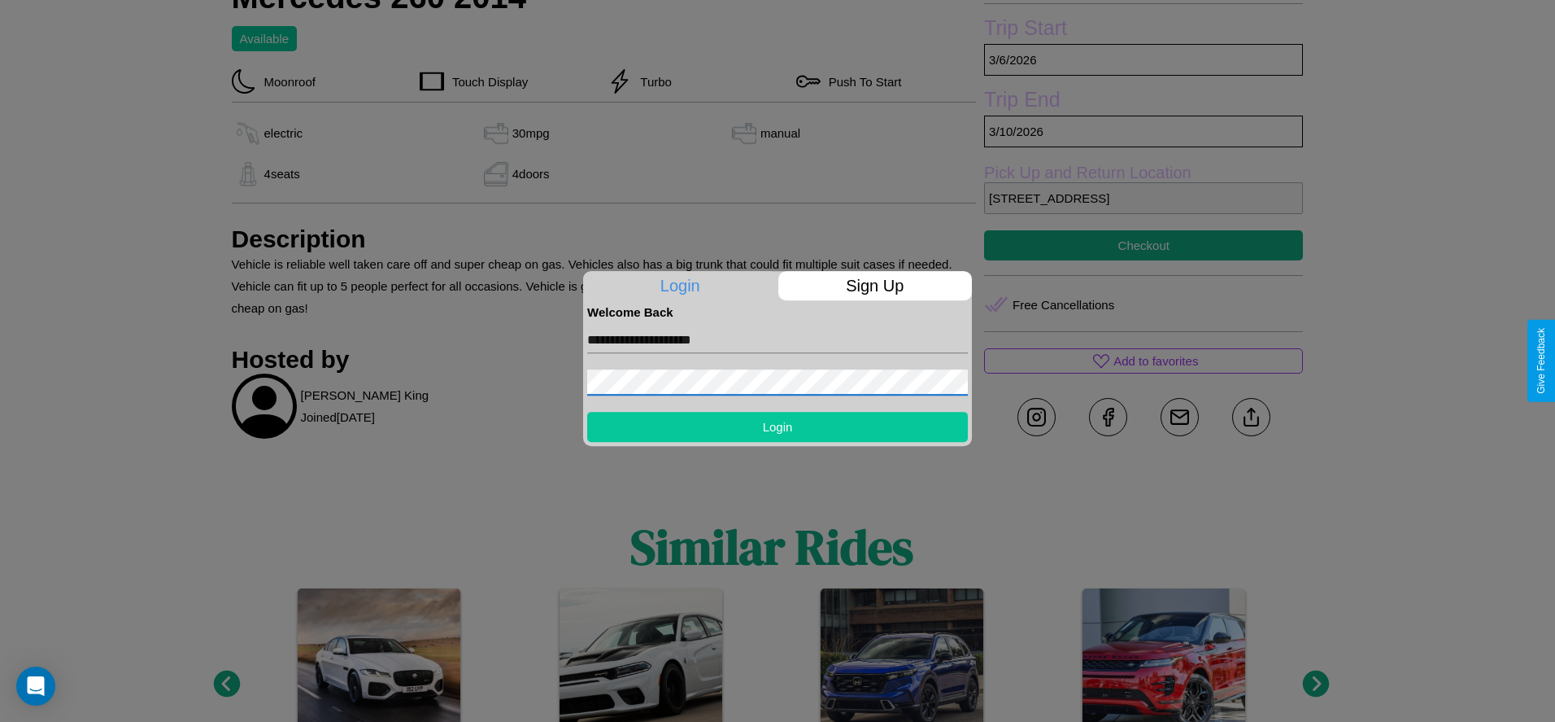
click at [778, 426] on button "Login" at bounding box center [777, 427] width 381 height 30
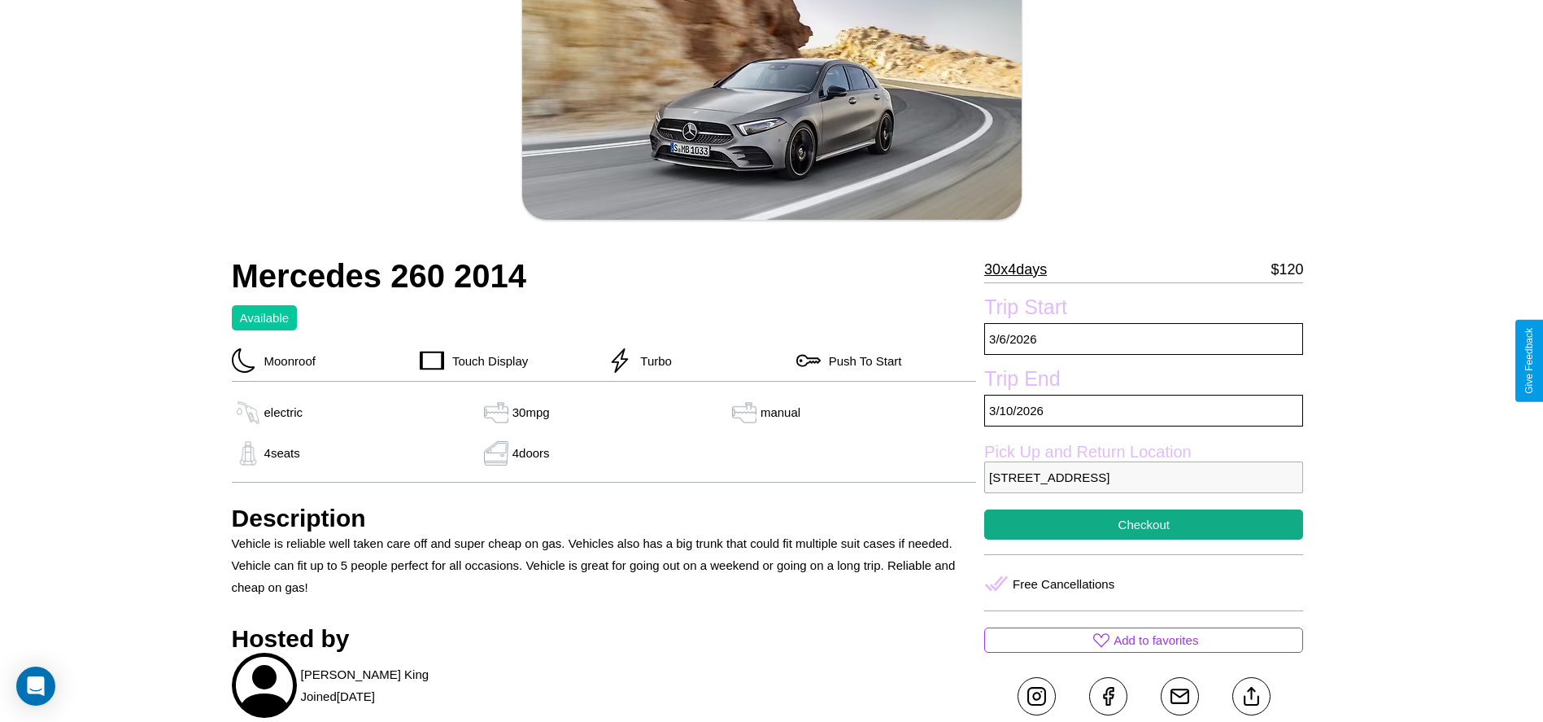
scroll to position [57, 0]
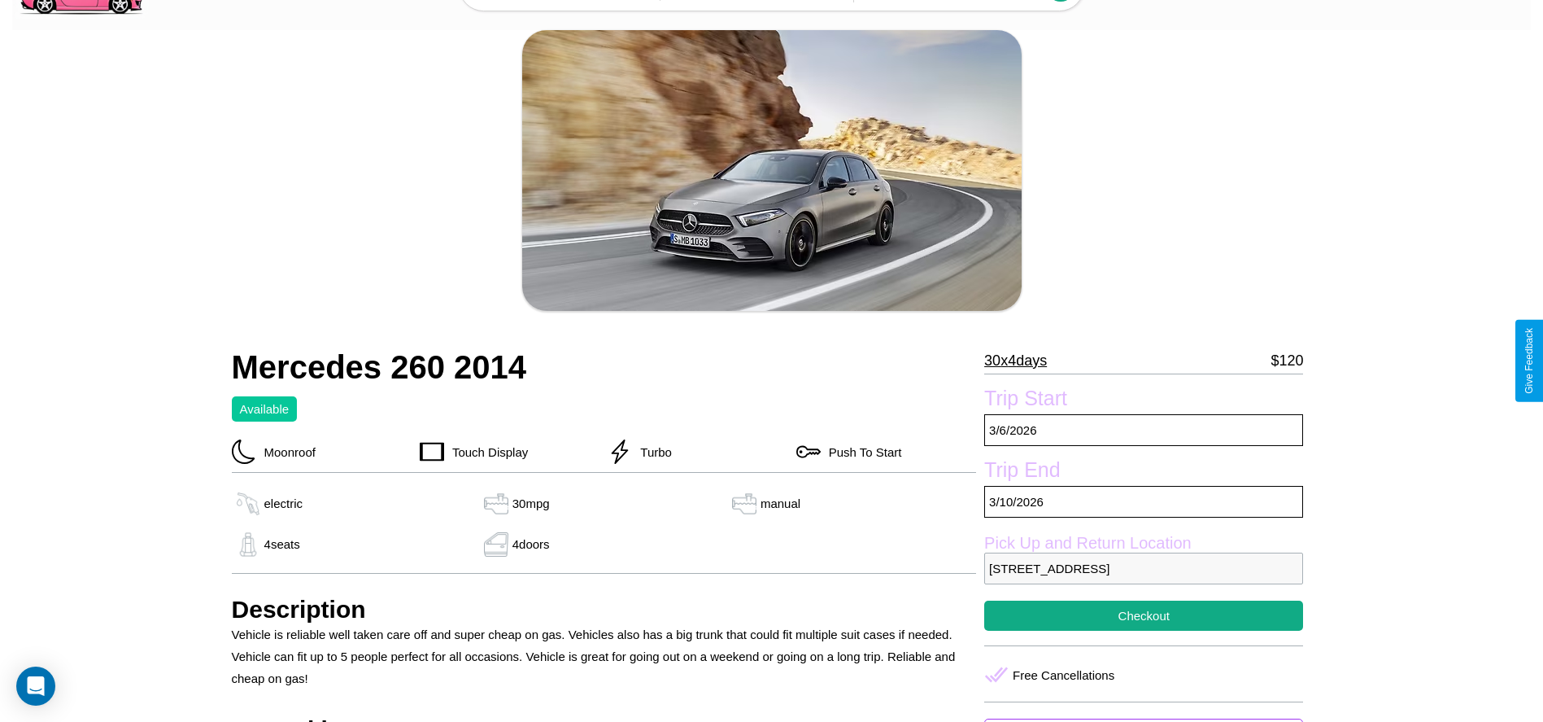
click at [1022, 360] on p "30 x 4 days" at bounding box center [1015, 360] width 63 height 26
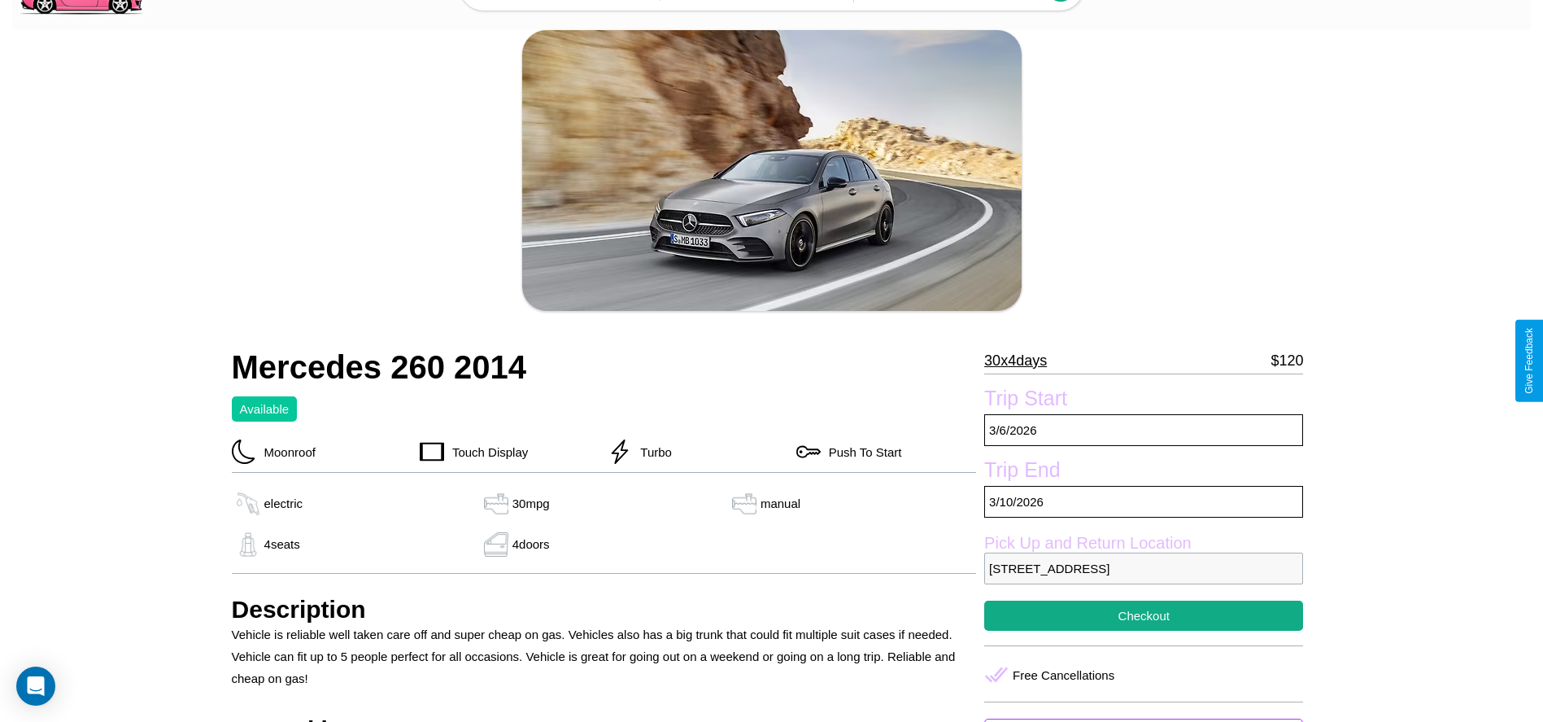
click at [1022, 360] on p "30 x 4 days" at bounding box center [1015, 360] width 63 height 26
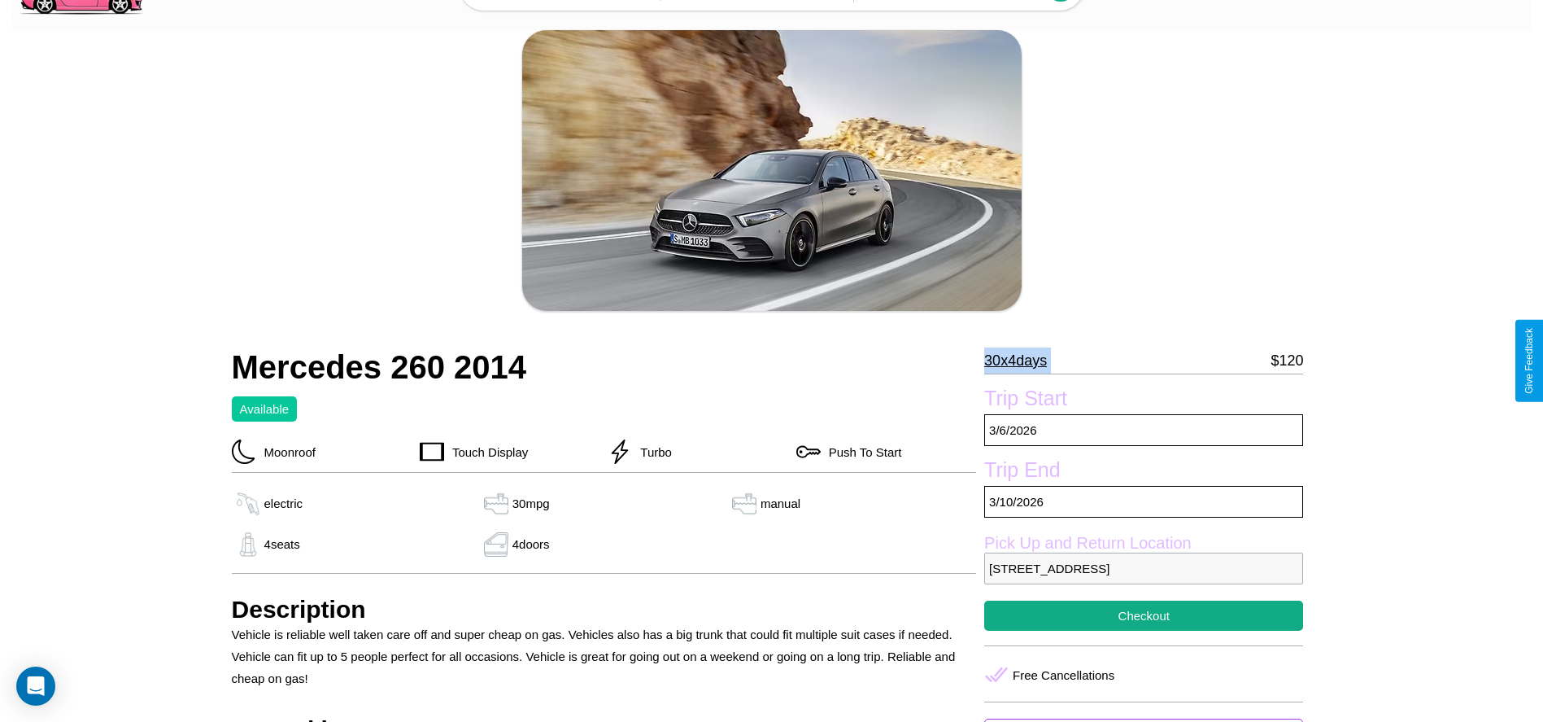
click at [1022, 360] on p "30 x 4 days" at bounding box center [1015, 360] width 63 height 26
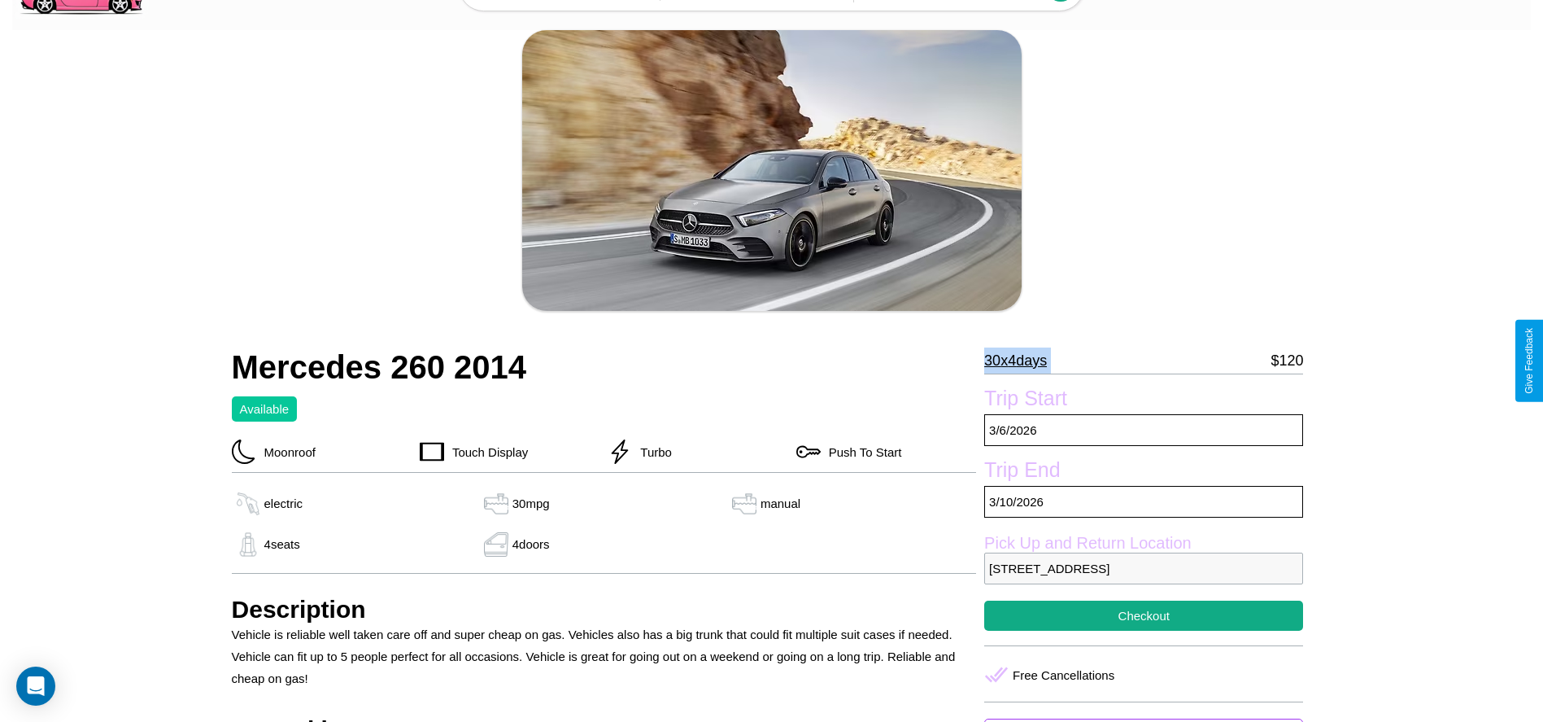
click at [1022, 360] on p "30 x 4 days" at bounding box center [1015, 360] width 63 height 26
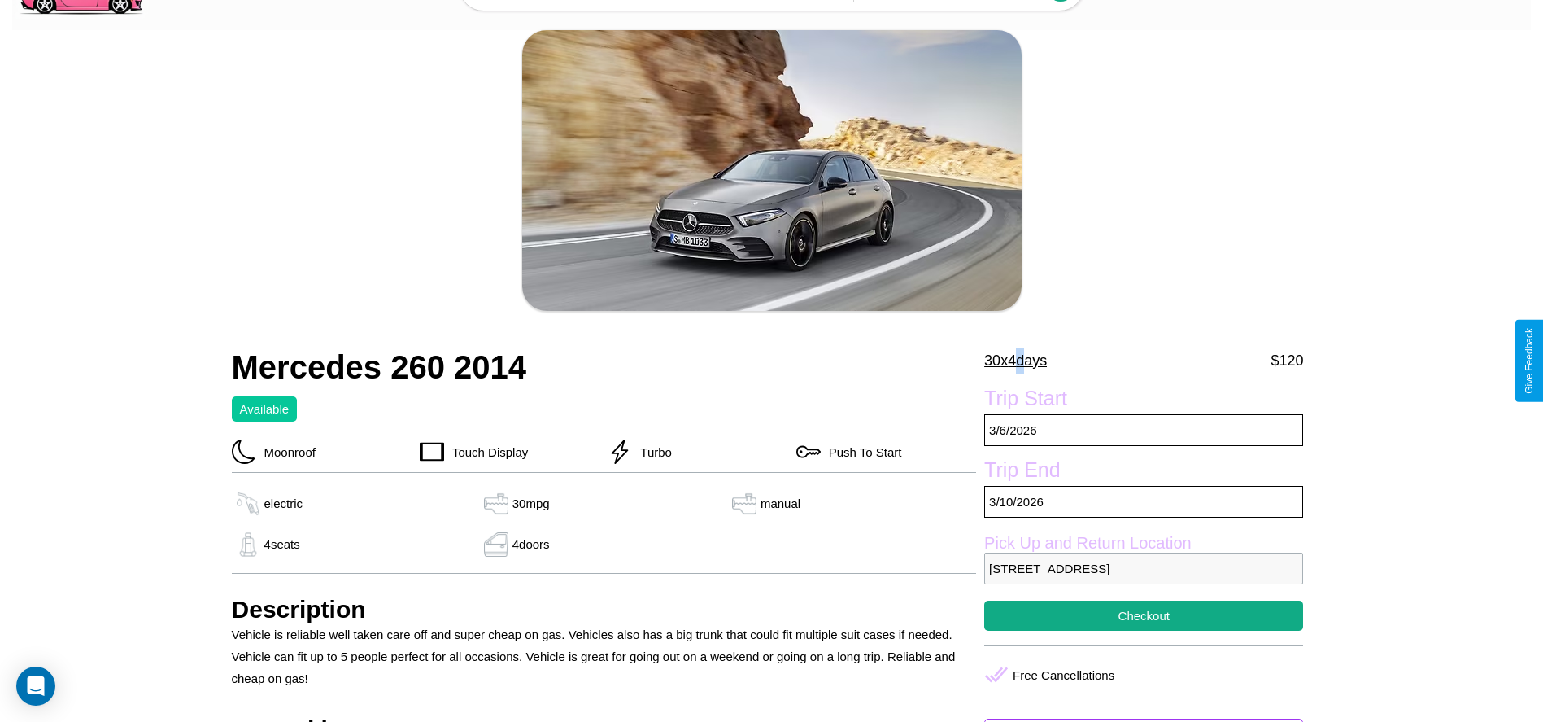
click at [1022, 360] on p "30 x 4 days" at bounding box center [1015, 360] width 63 height 26
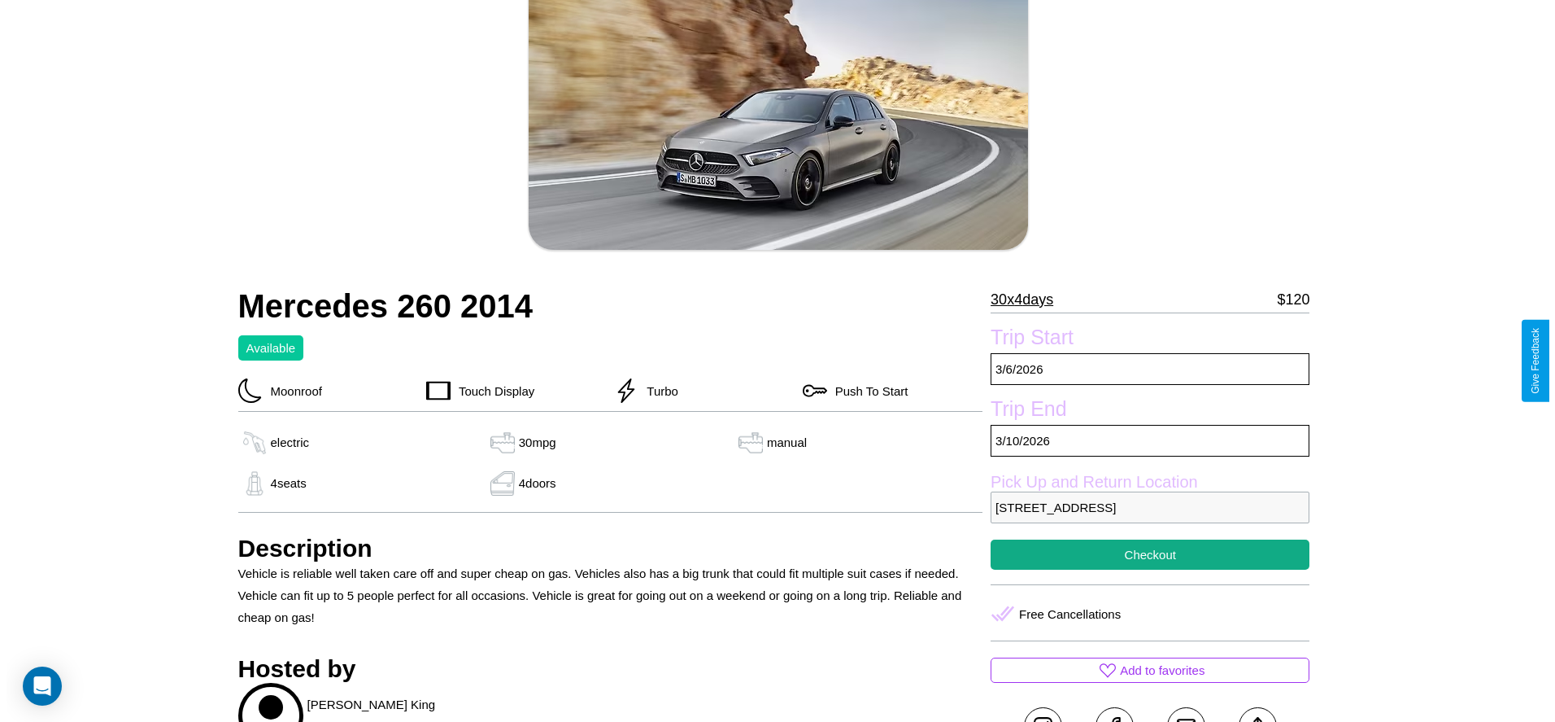
scroll to position [126, 0]
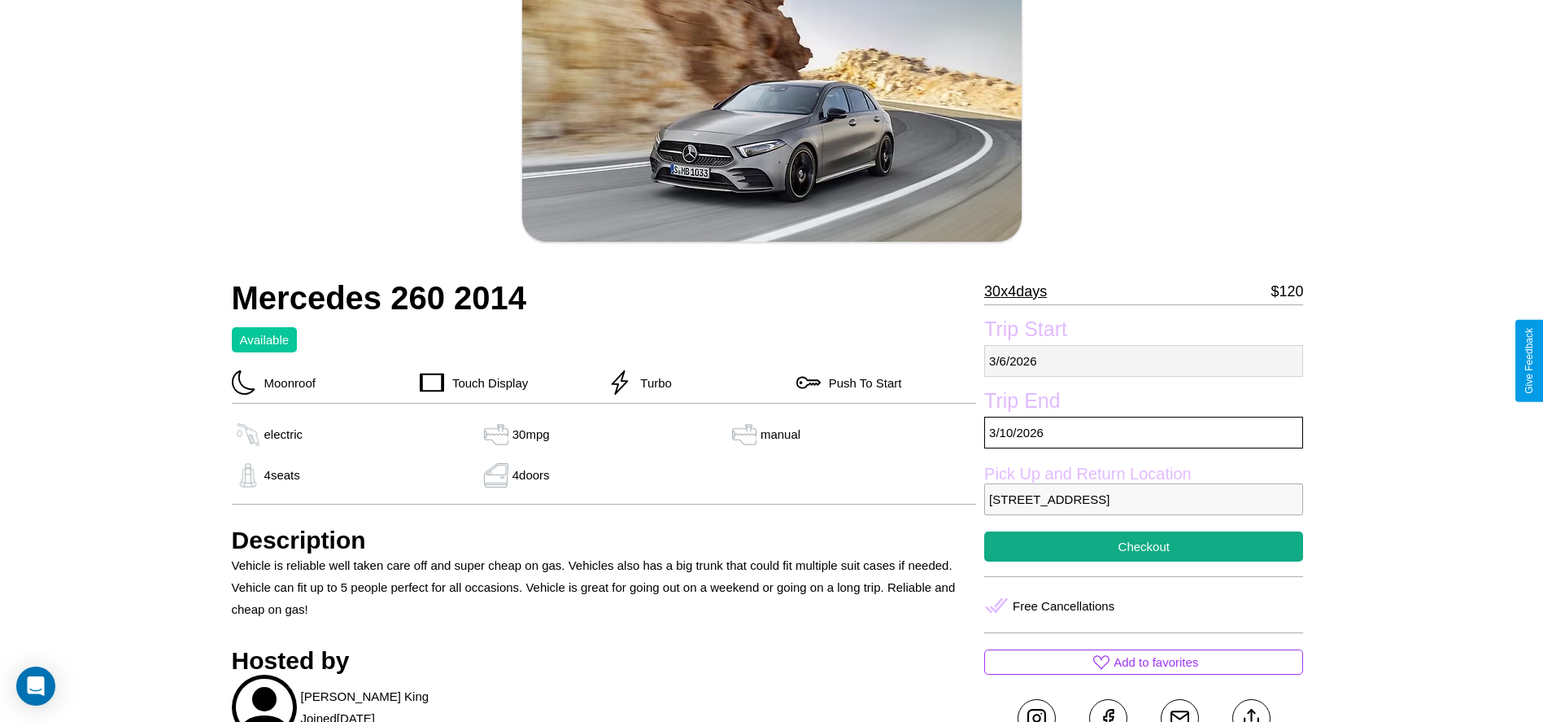
click at [1144, 360] on p "3 / 6 / 2026" at bounding box center [1143, 361] width 319 height 32
select select "*"
select select "****"
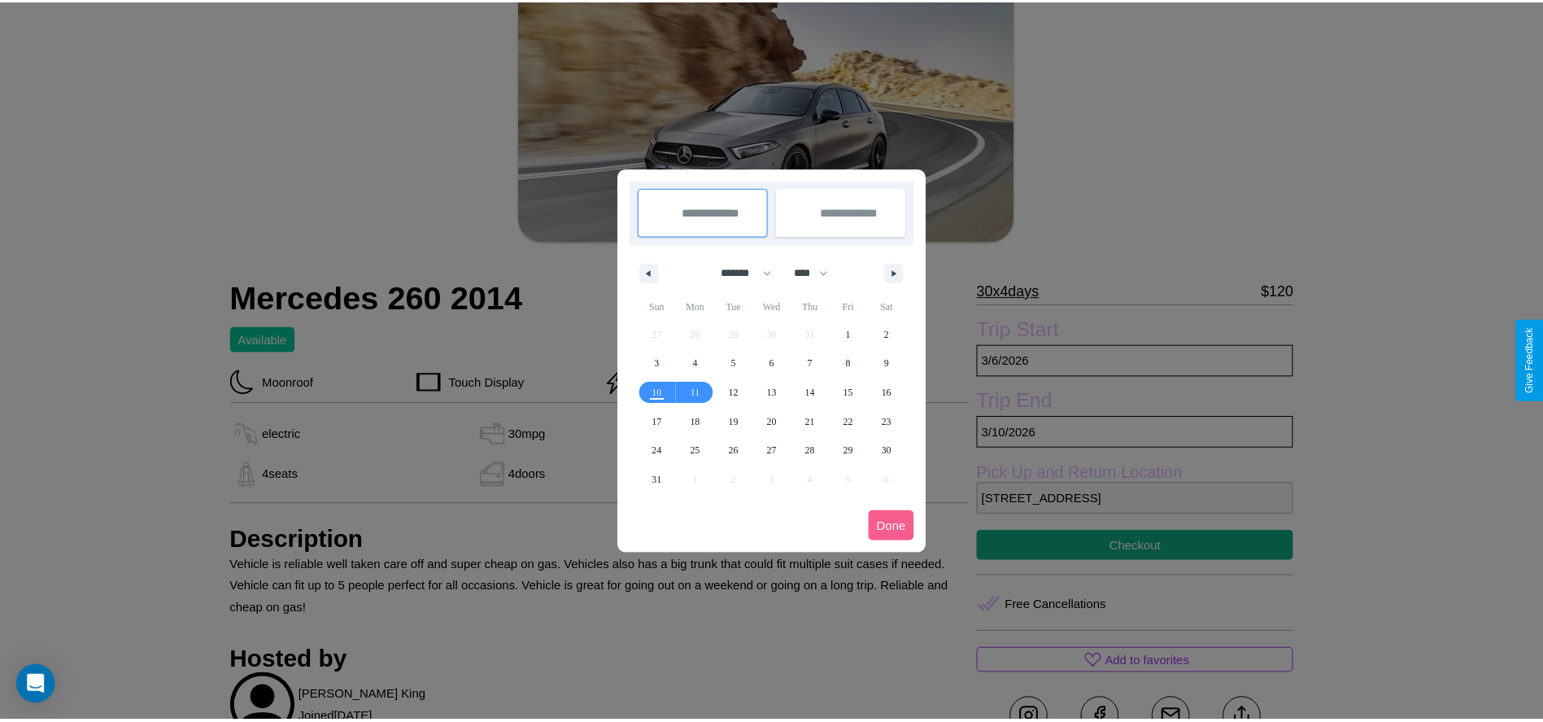
scroll to position [0, 0]
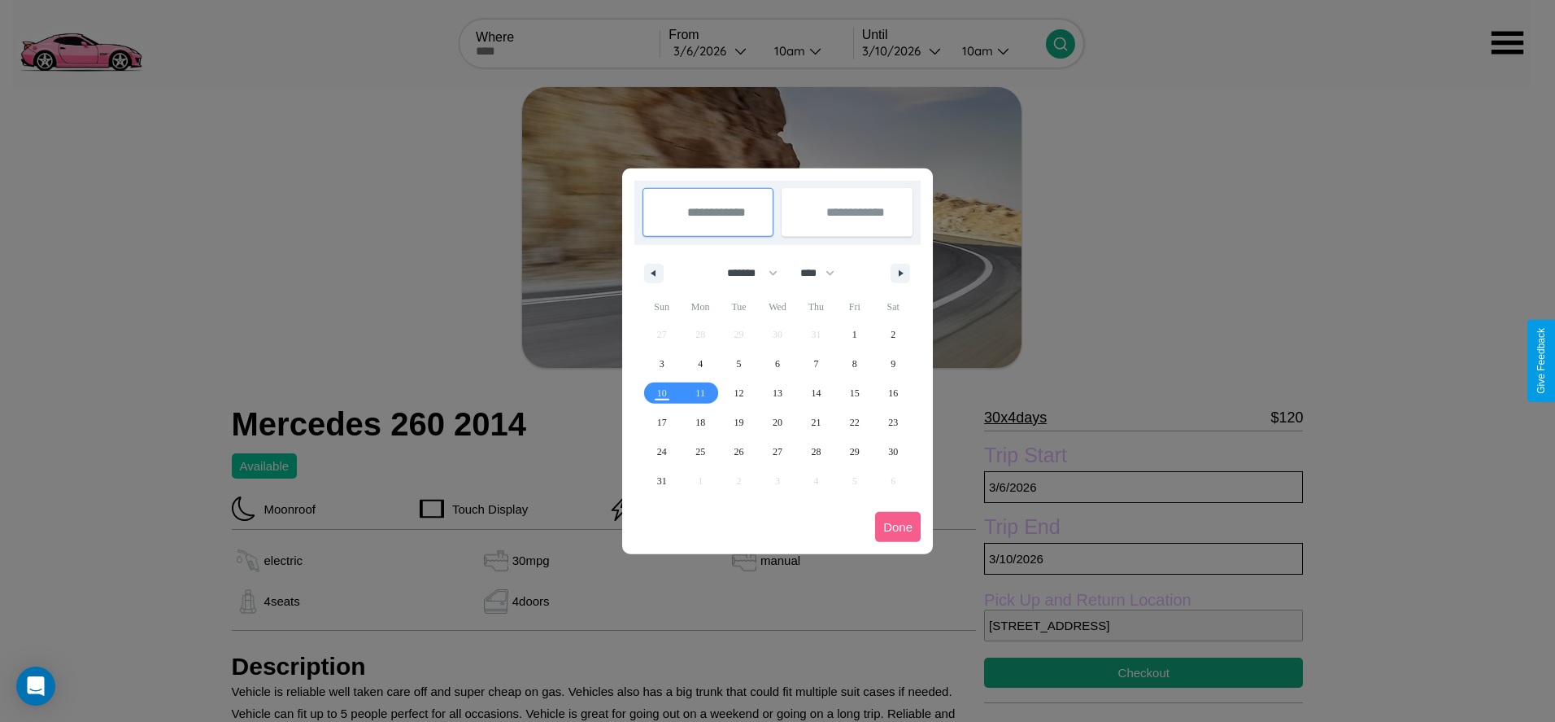
click at [714, 50] on div at bounding box center [777, 361] width 1555 height 722
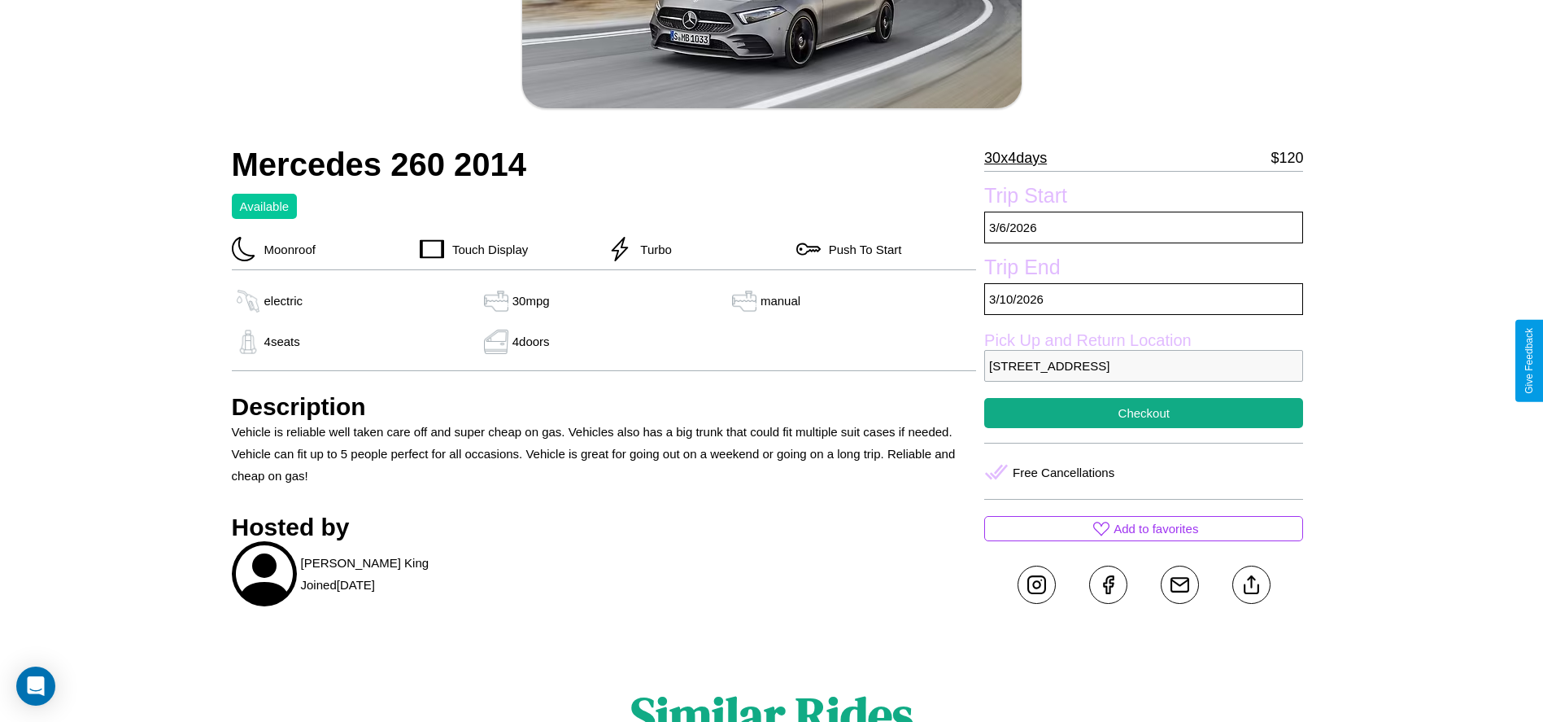
scroll to position [312, 0]
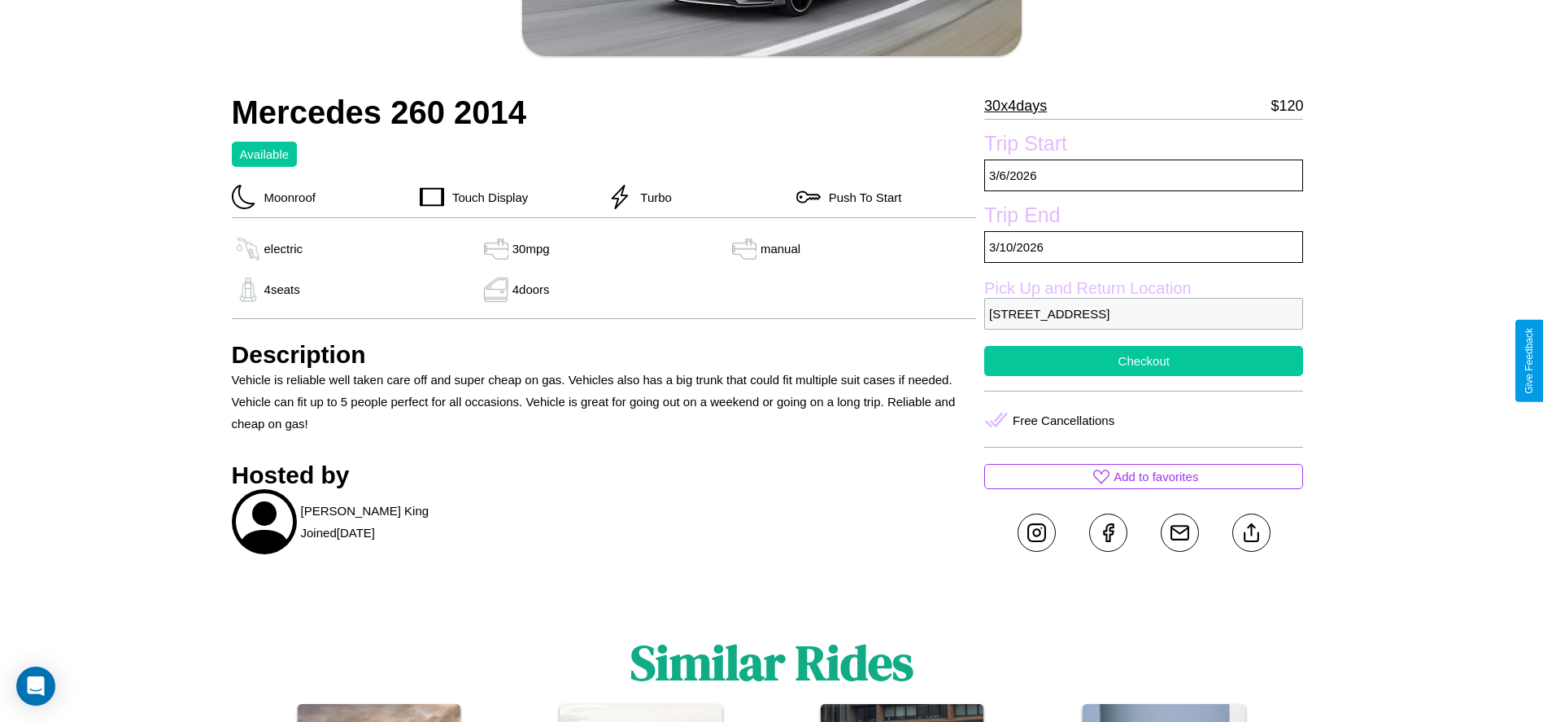
click at [1144, 360] on button "Checkout" at bounding box center [1143, 361] width 319 height 30
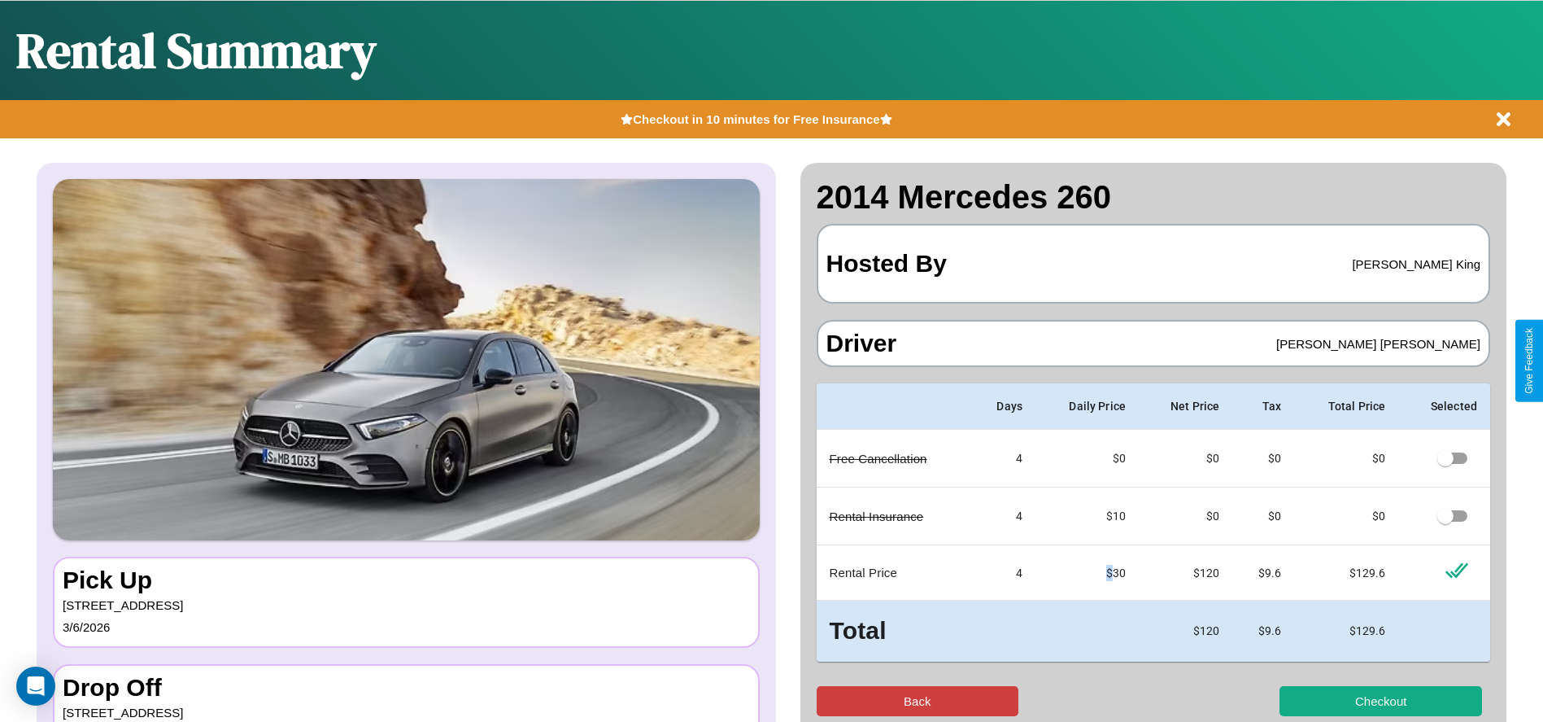
click at [917, 700] on button "Back" at bounding box center [918, 701] width 203 height 30
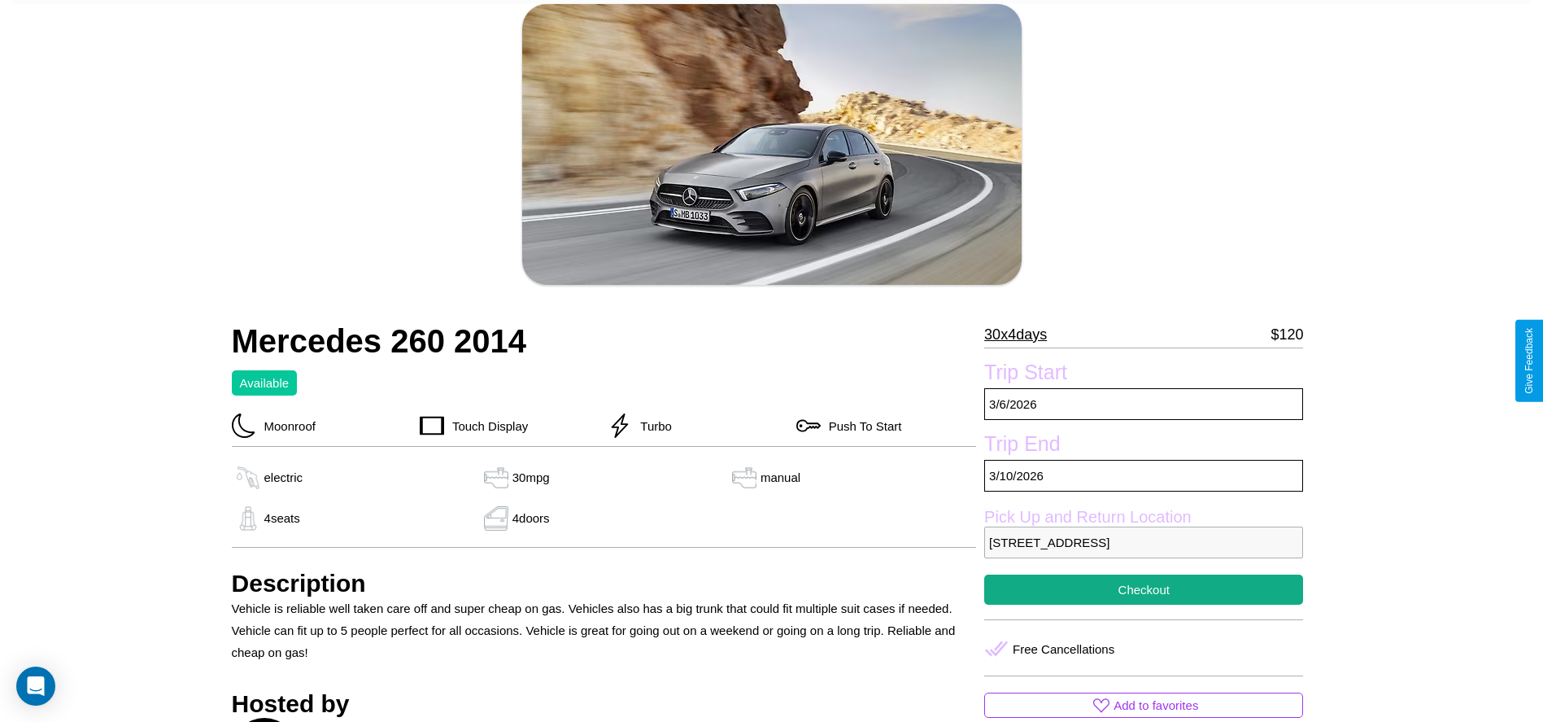
scroll to position [300, 0]
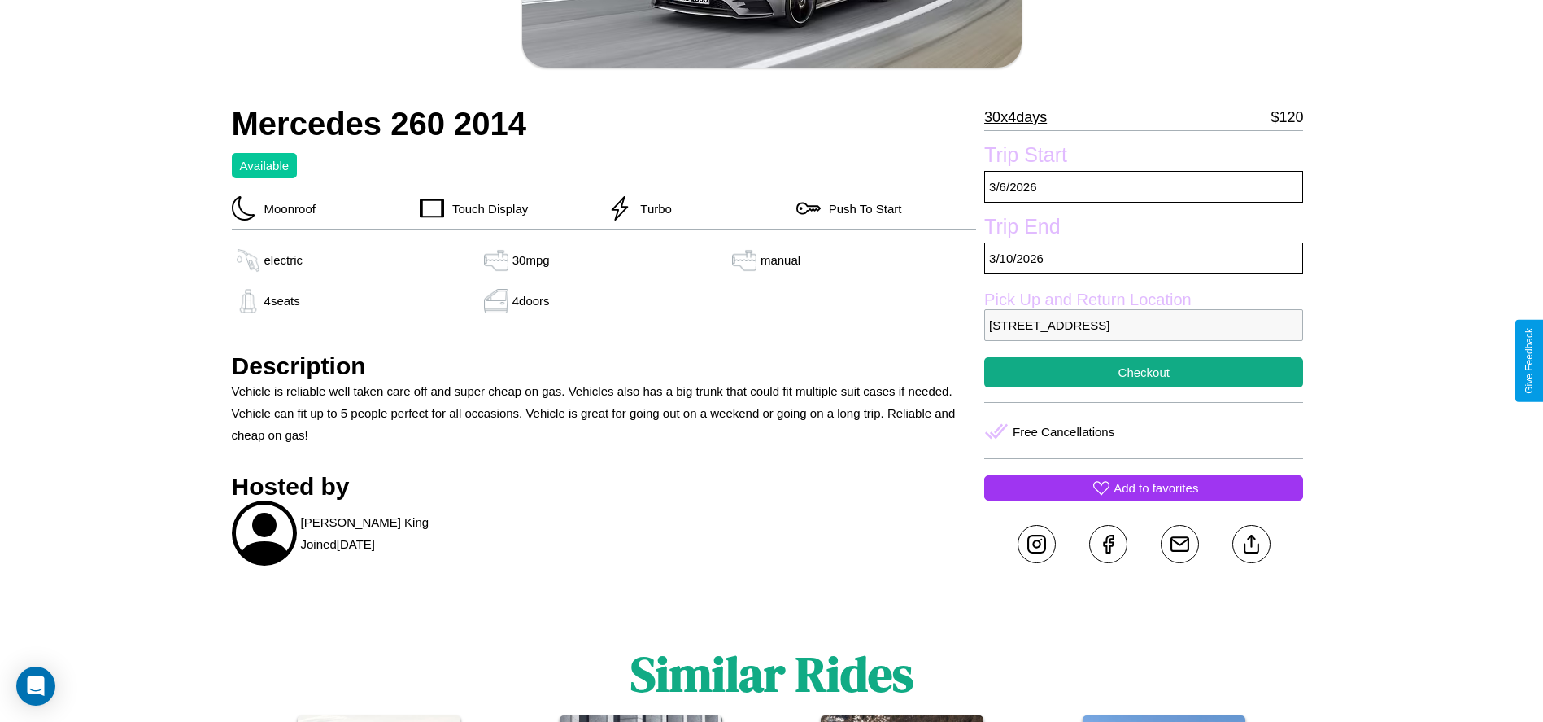
click at [1144, 487] on p "Add to favorites" at bounding box center [1156, 488] width 85 height 22
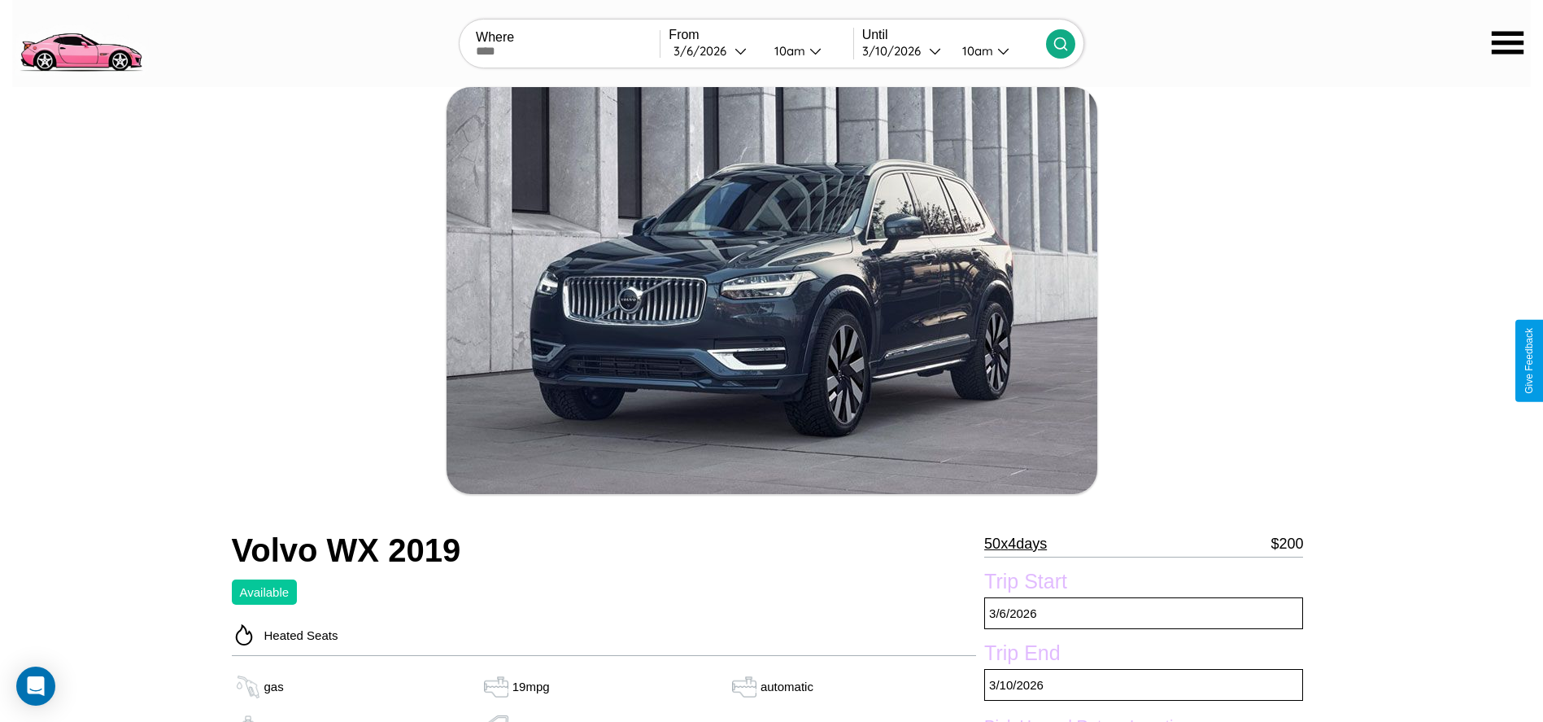
scroll to position [667, 0]
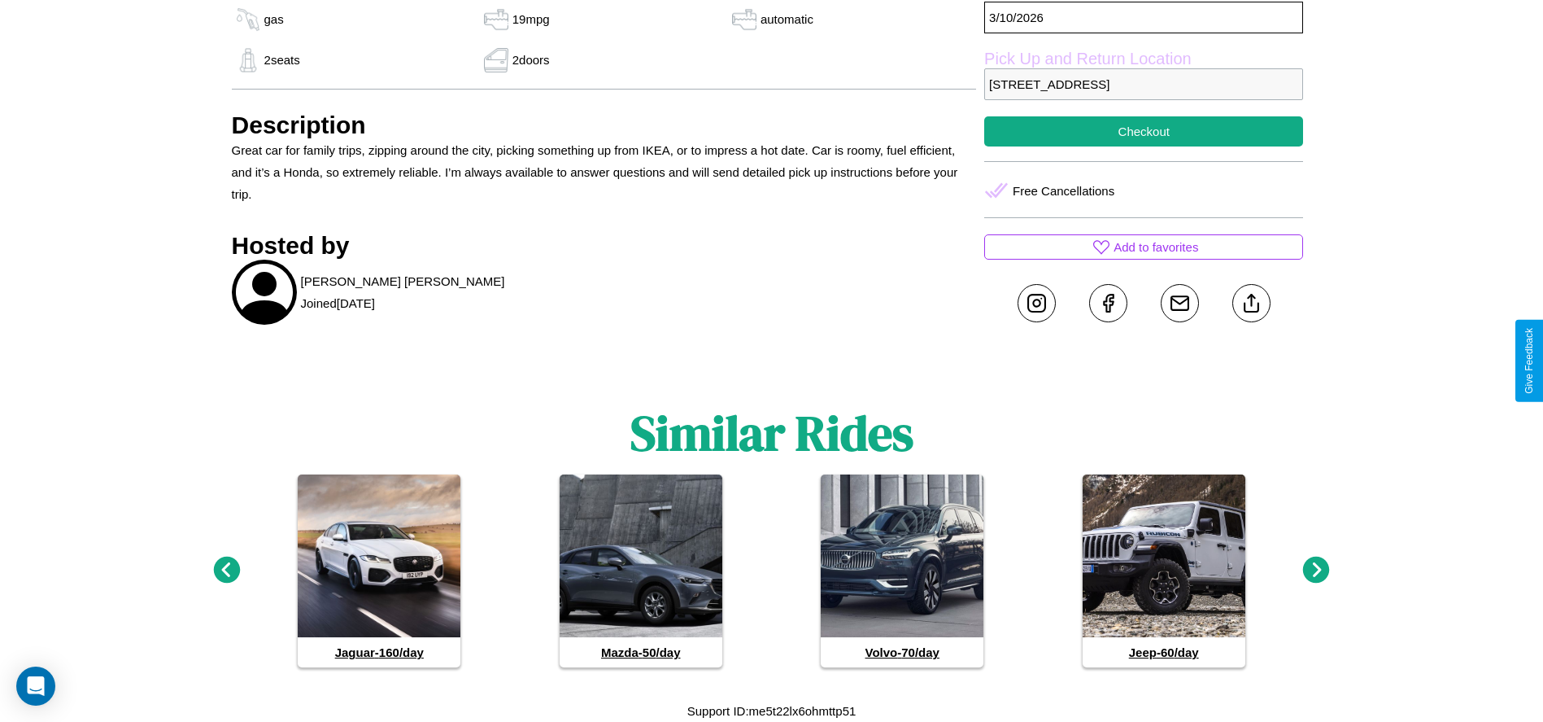
click at [1316, 570] on icon at bounding box center [1316, 569] width 27 height 27
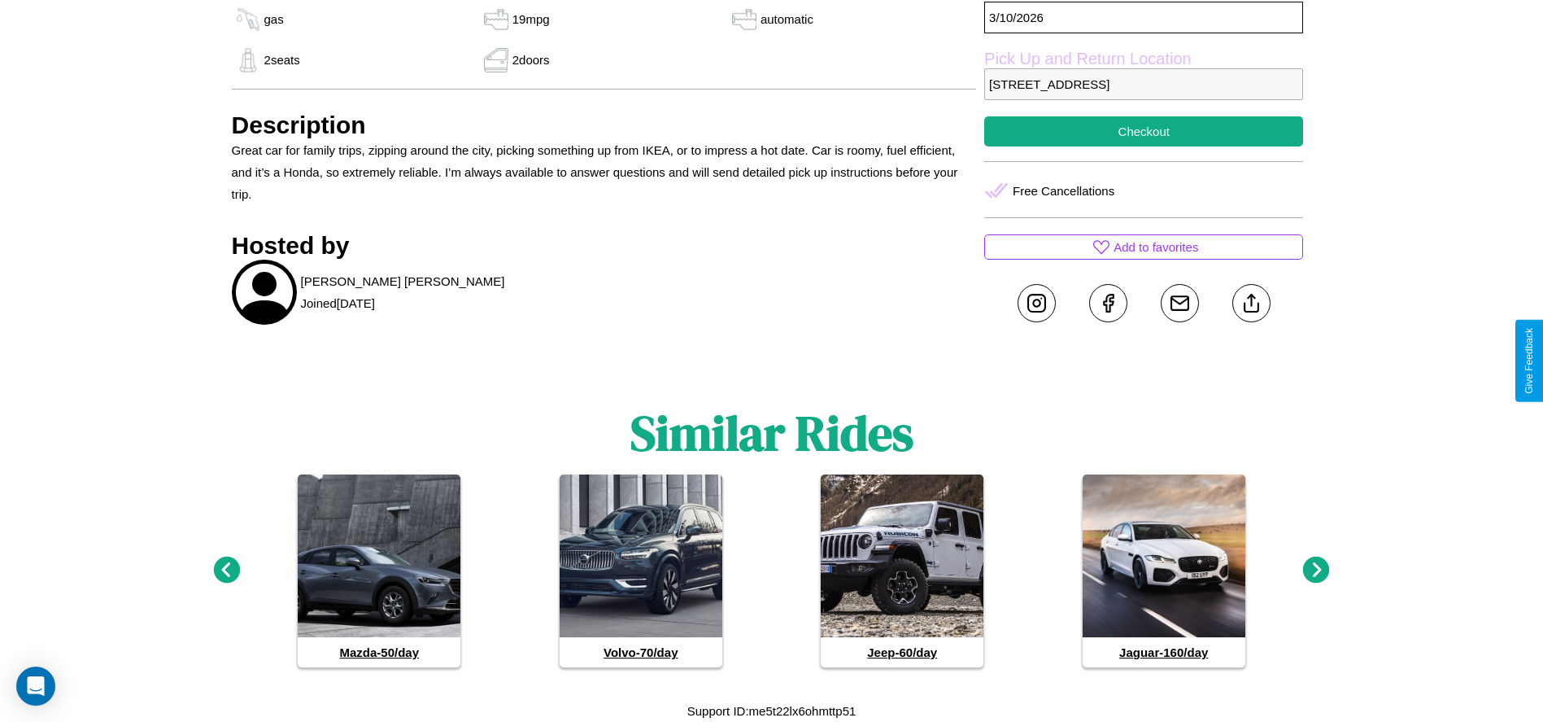
click at [1316, 570] on icon at bounding box center [1316, 569] width 27 height 27
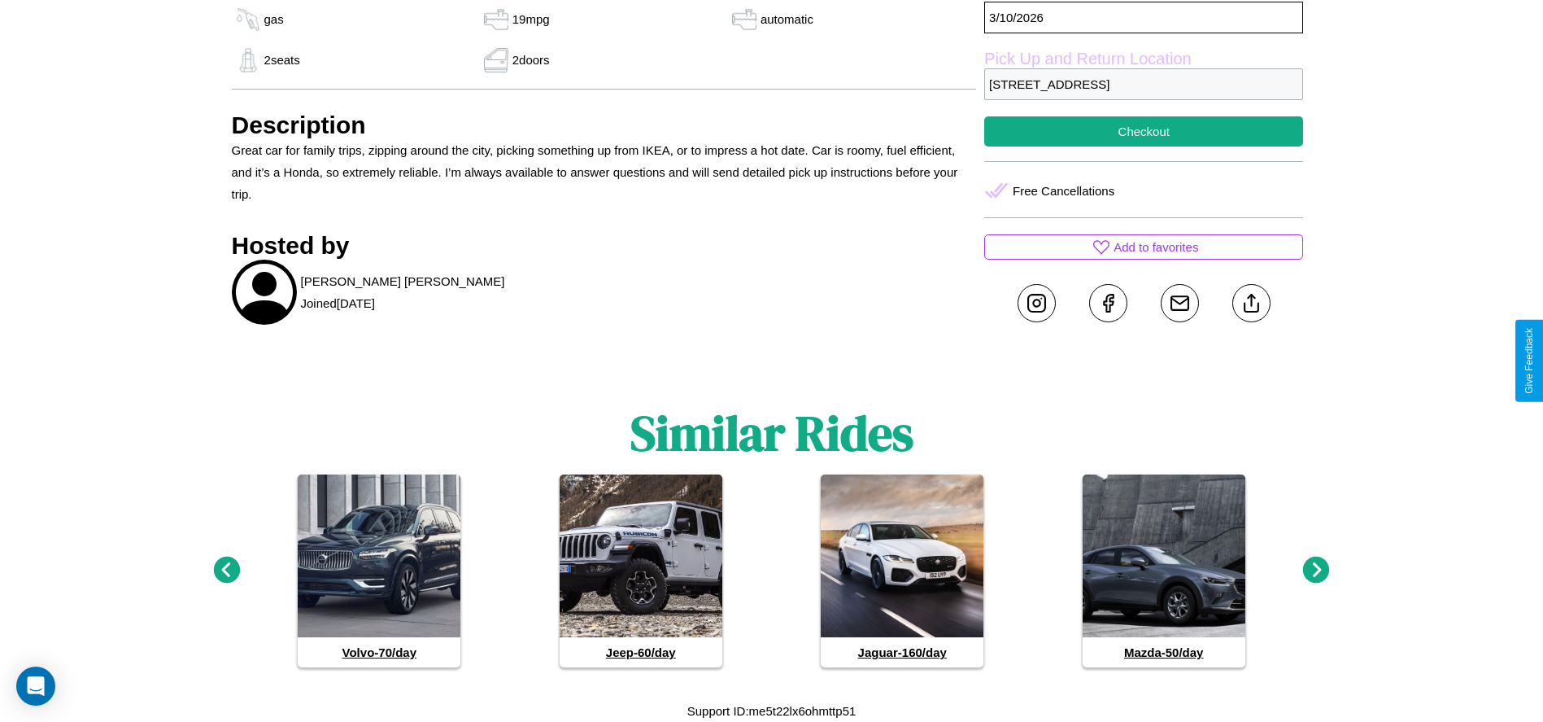
click at [226, 570] on icon at bounding box center [226, 569] width 27 height 27
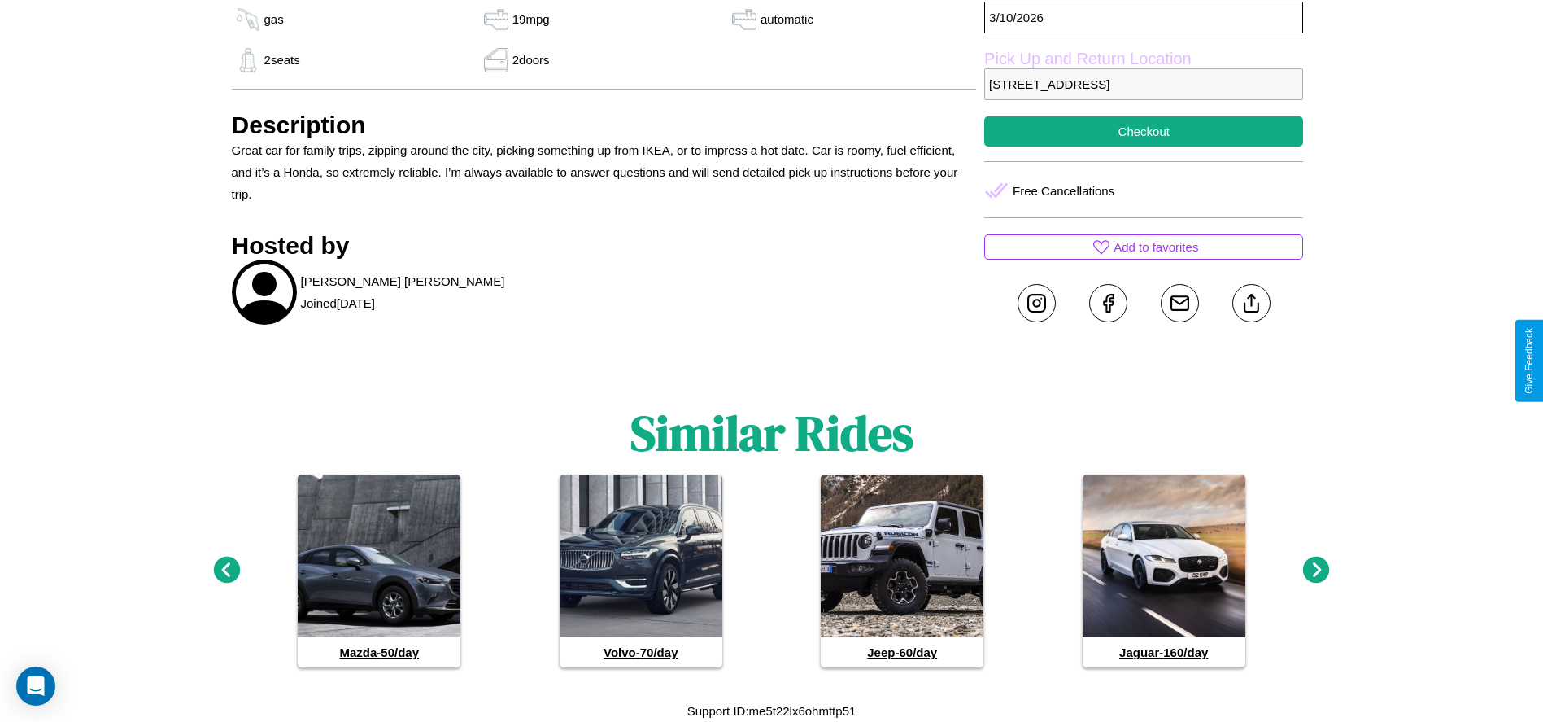
click at [1316, 570] on icon at bounding box center [1316, 569] width 27 height 27
